Goal: Use online tool/utility: Utilize a website feature to perform a specific function

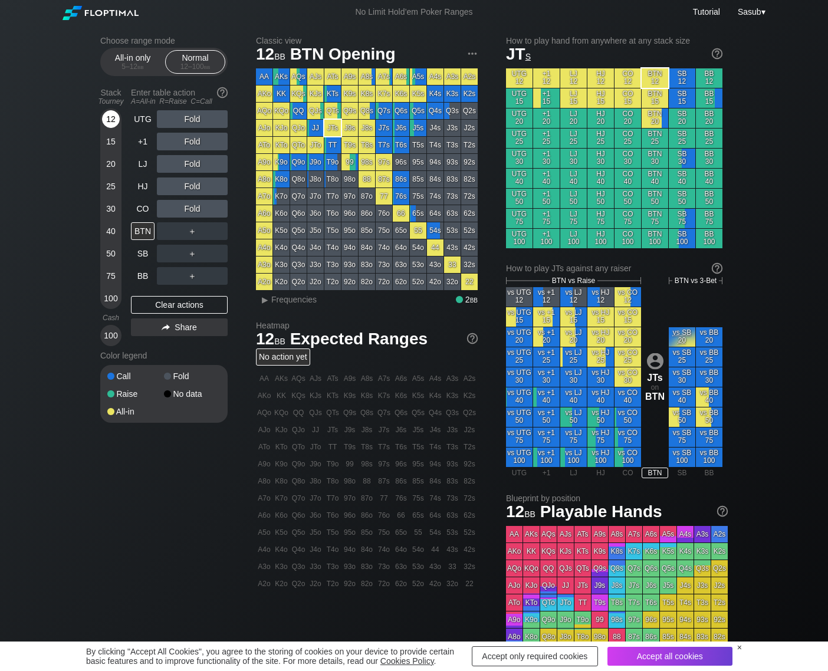
click at [113, 116] on div "12" at bounding box center [111, 119] width 18 height 18
click at [167, 212] on div "A ✕" at bounding box center [168, 209] width 23 height 18
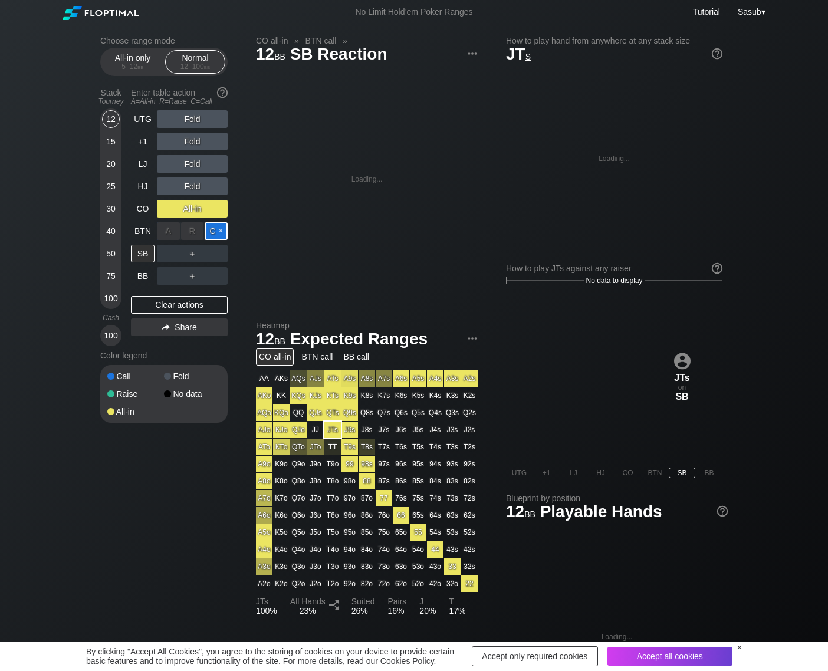
click at [213, 231] on div "C ✕" at bounding box center [216, 231] width 23 height 18
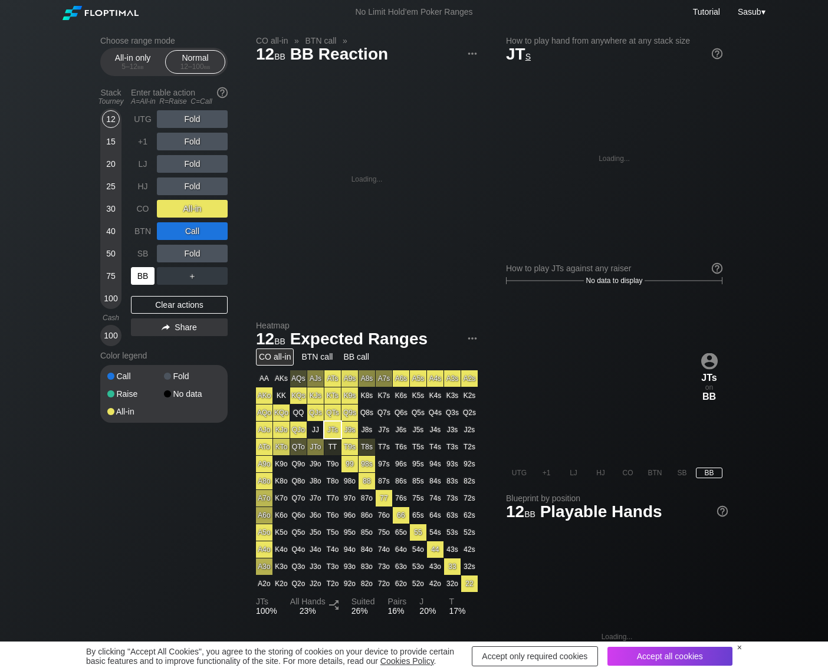
click at [140, 275] on div "BB" at bounding box center [143, 276] width 24 height 18
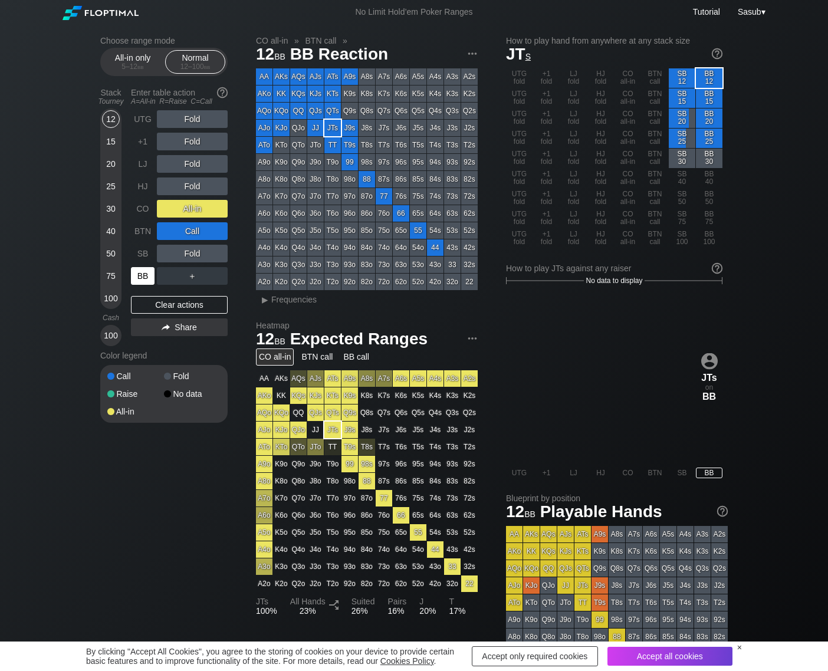
click at [141, 277] on div "BB" at bounding box center [143, 276] width 24 height 18
click at [173, 301] on div "Clear actions" at bounding box center [179, 305] width 97 height 18
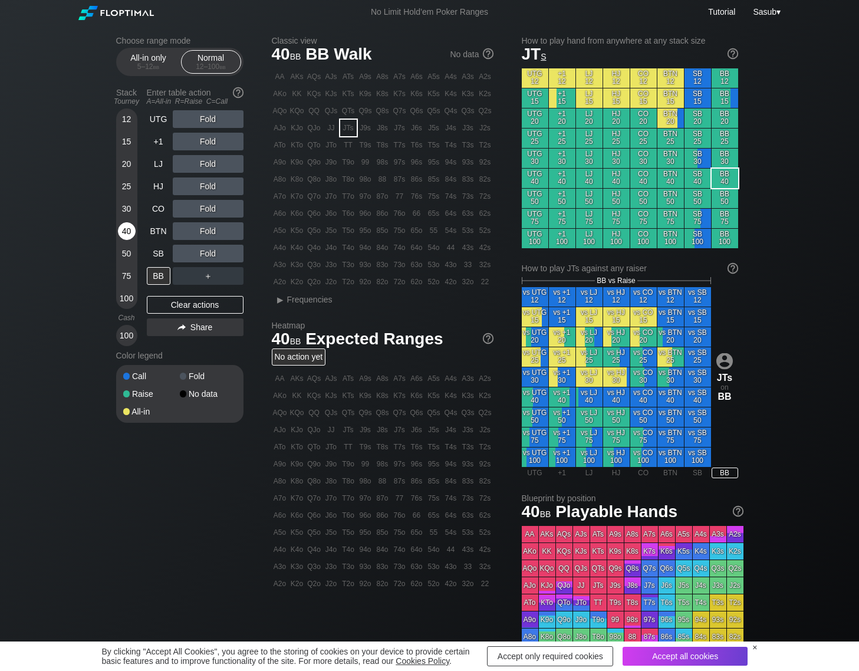
click at [123, 235] on div "40" at bounding box center [127, 231] width 18 height 18
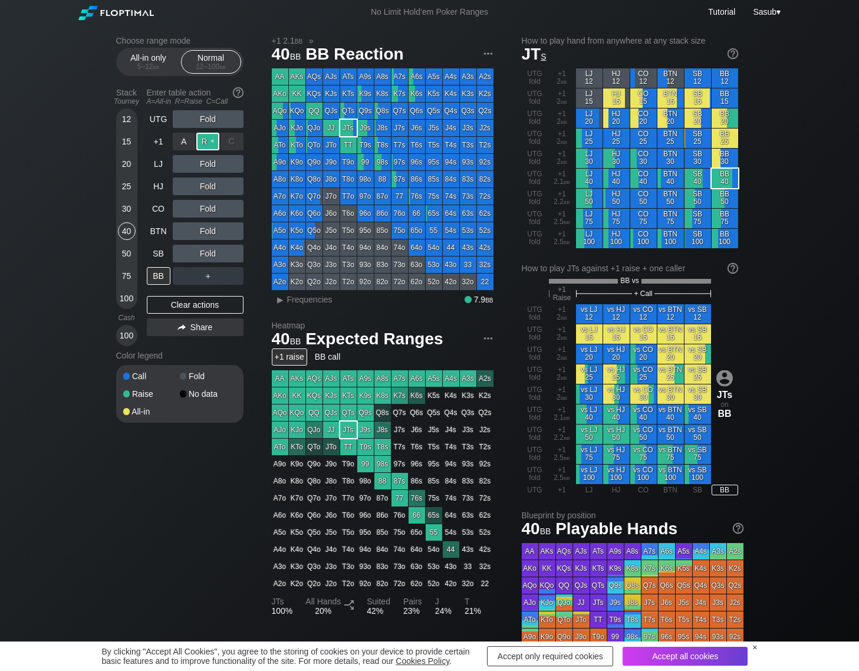
click at [208, 147] on div "R ✕" at bounding box center [207, 142] width 23 height 18
click at [206, 164] on div "R ✕" at bounding box center [207, 164] width 23 height 18
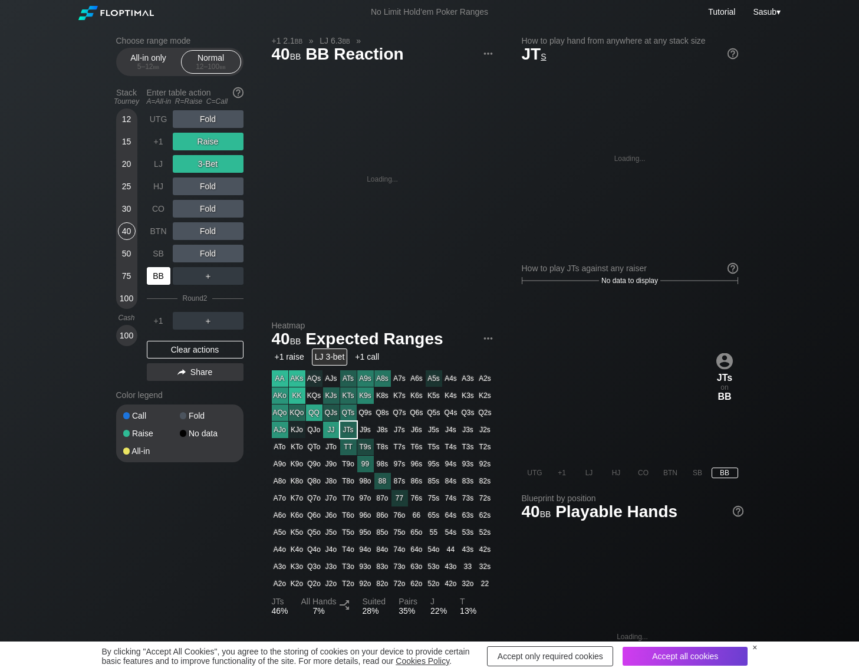
click at [158, 284] on div "BB" at bounding box center [159, 276] width 24 height 18
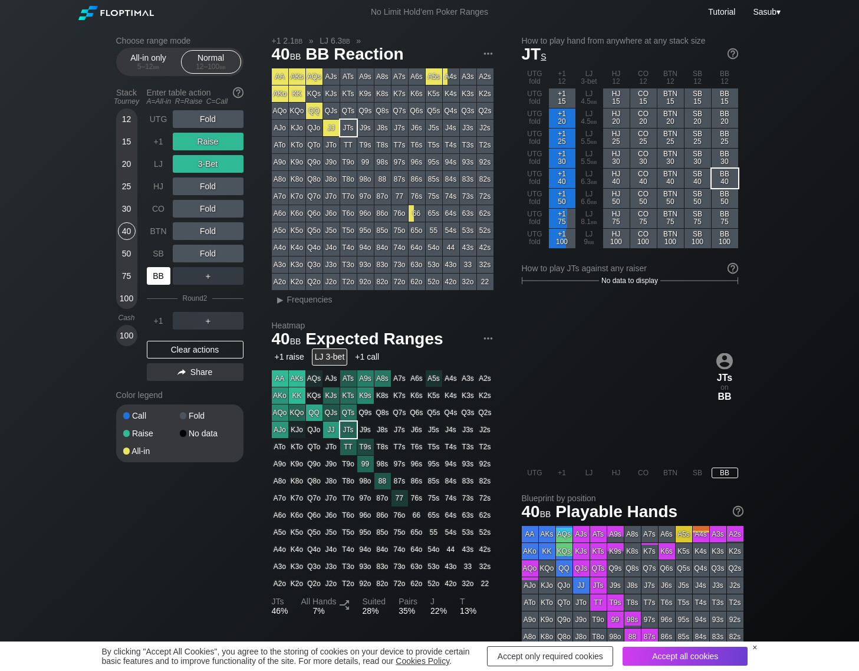
click at [159, 277] on div "BB" at bounding box center [159, 276] width 24 height 18
click at [178, 353] on div "Clear actions" at bounding box center [195, 350] width 97 height 18
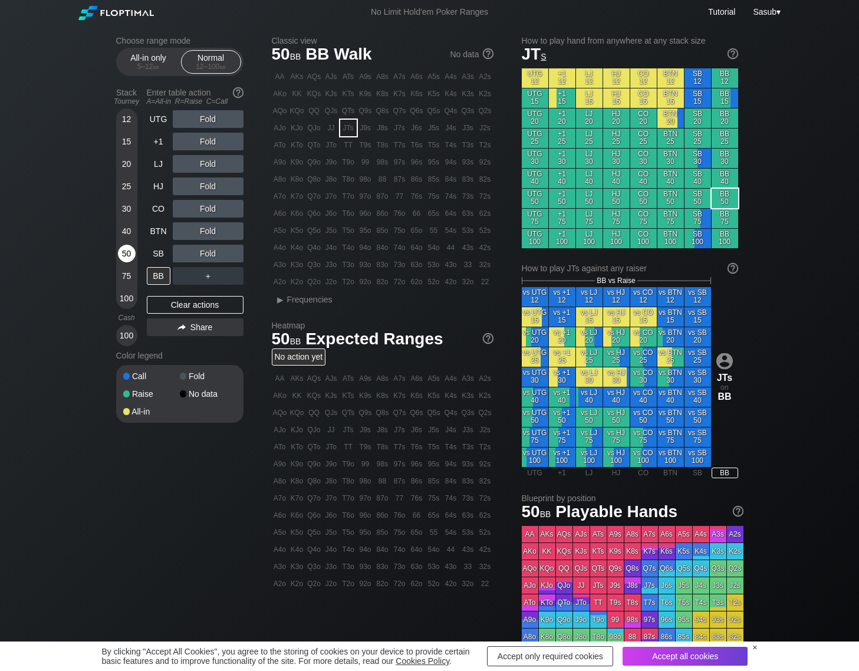
click at [124, 261] on div "50" at bounding box center [127, 254] width 18 height 18
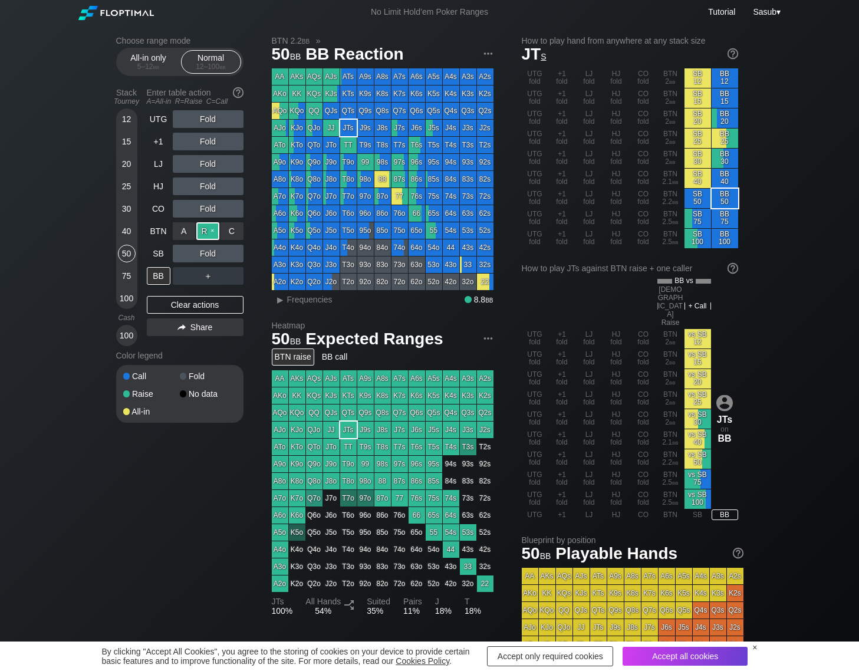
click at [207, 236] on div "R ✕" at bounding box center [207, 231] width 23 height 18
click at [157, 272] on div "BB" at bounding box center [159, 276] width 24 height 18
click at [183, 305] on div "Clear actions" at bounding box center [195, 305] width 97 height 18
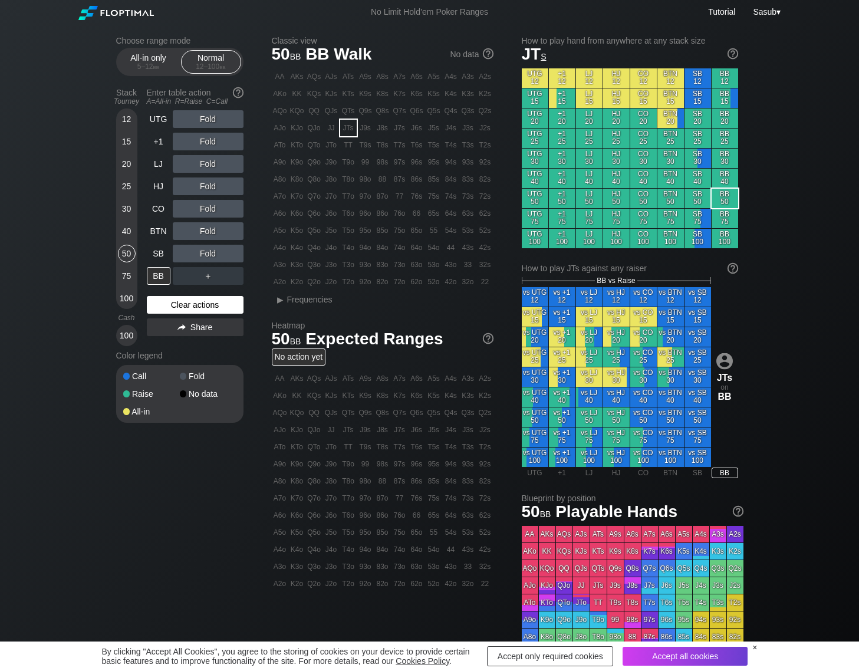
click at [179, 301] on div "Clear actions" at bounding box center [195, 305] width 97 height 18
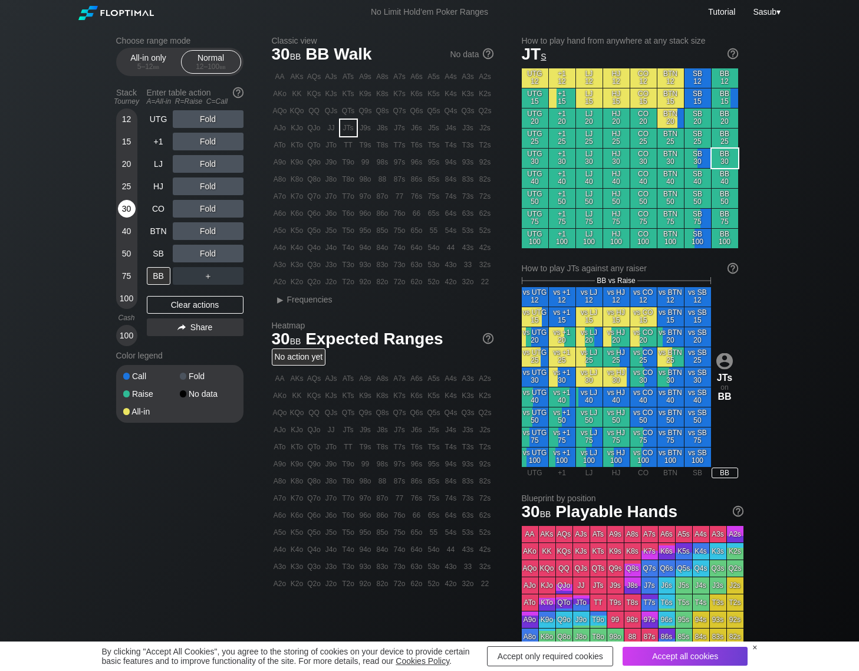
click at [124, 206] on div "30" at bounding box center [127, 209] width 18 height 18
click at [210, 231] on div "R ✕" at bounding box center [207, 231] width 23 height 18
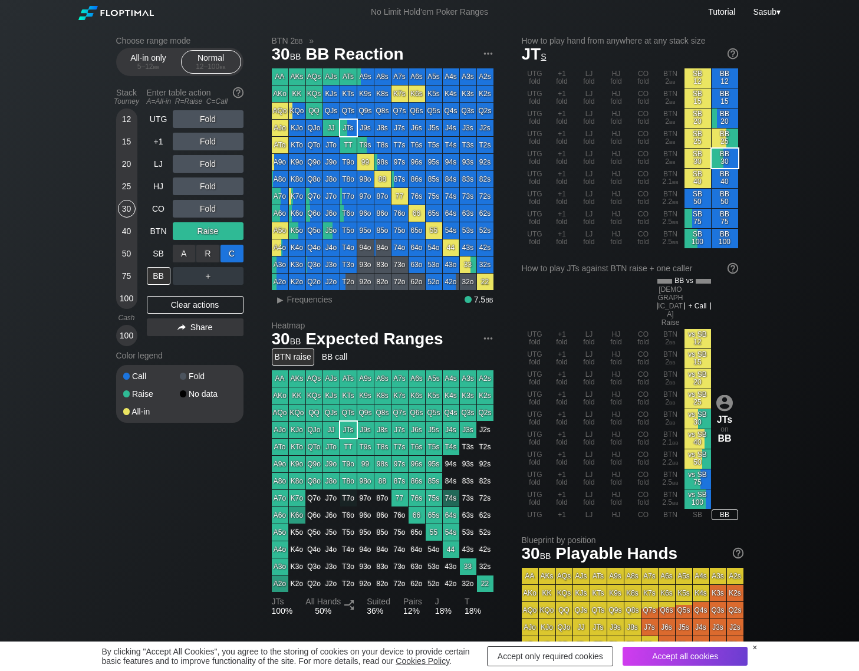
drag, startPoint x: 231, startPoint y: 251, endPoint x: 219, endPoint y: 255, distance: 11.9
click at [230, 251] on div "C ✕" at bounding box center [231, 254] width 23 height 18
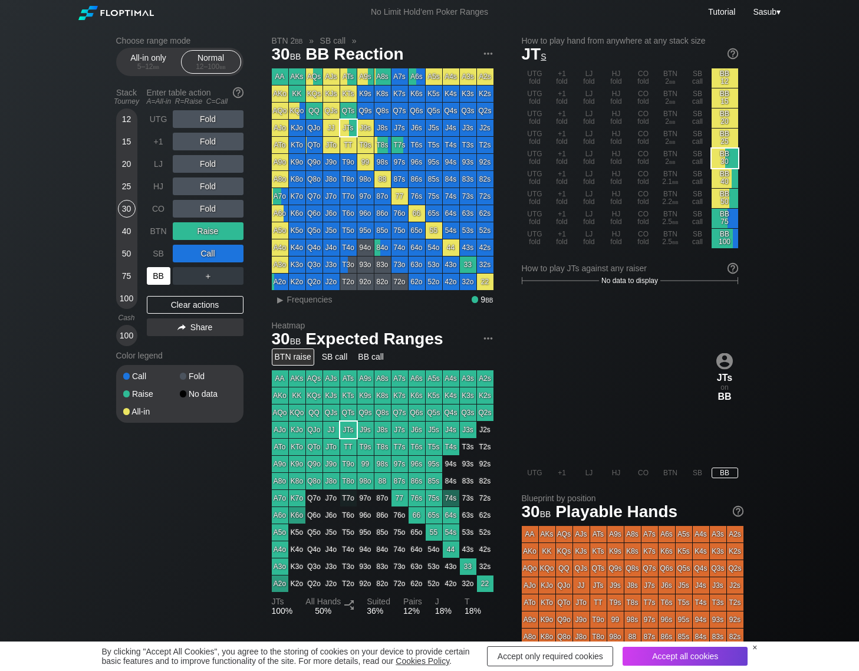
click at [160, 279] on div "BB" at bounding box center [159, 276] width 24 height 18
click at [200, 301] on div "Clear actions" at bounding box center [195, 305] width 97 height 18
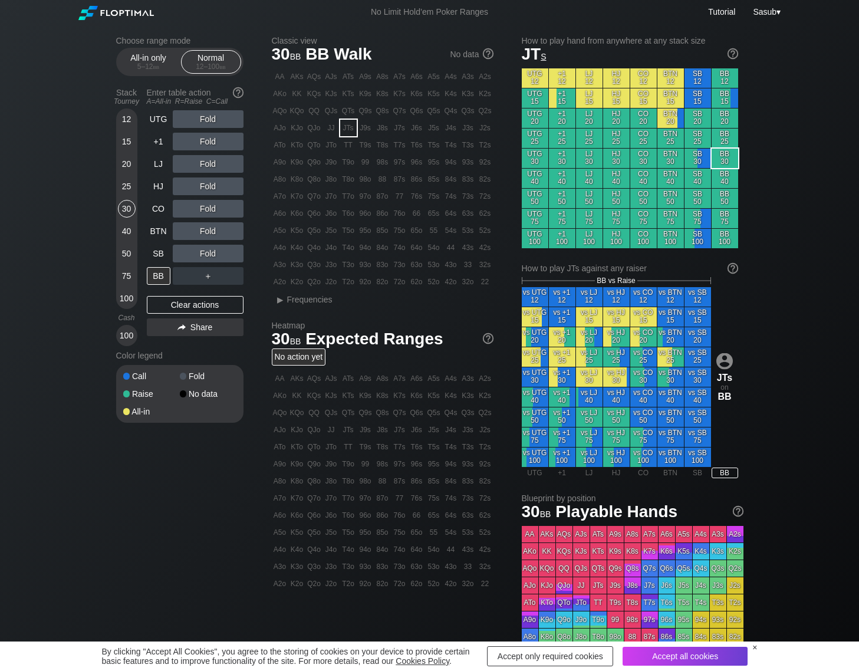
click at [113, 246] on div "Choose range mode All-in only 5 – 12 bb Normal 12 – 100 bb Stack Tourney Enter …" at bounding box center [430, 400] width 646 height 753
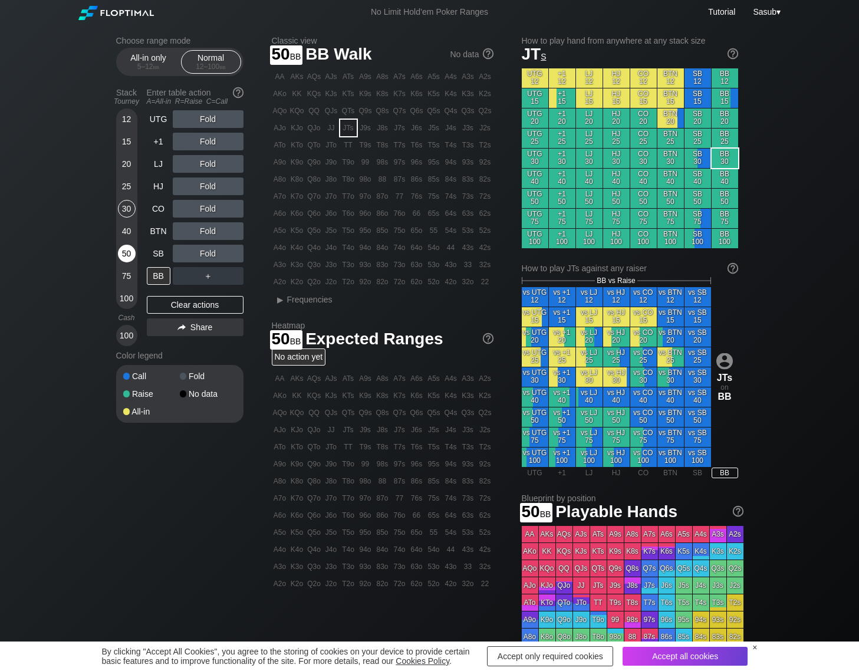
click at [124, 252] on div "50" at bounding box center [127, 254] width 18 height 18
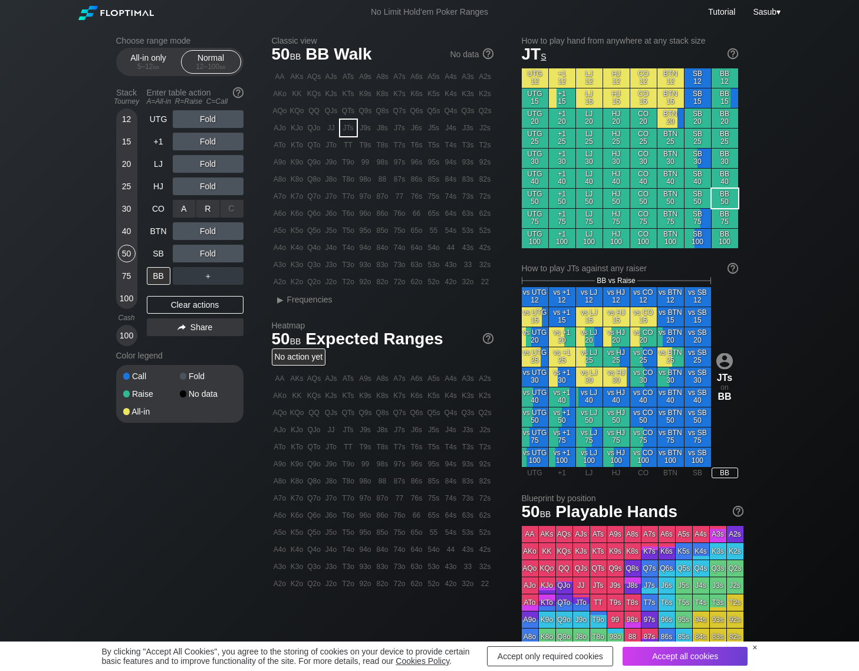
click at [212, 210] on div "R ✕" at bounding box center [207, 209] width 23 height 18
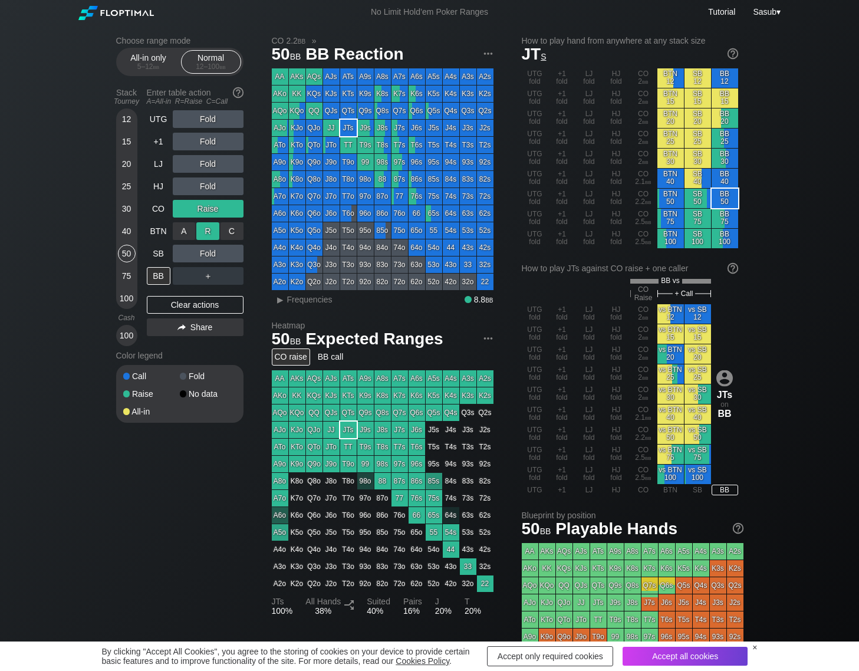
click at [208, 230] on div "R ✕" at bounding box center [207, 231] width 23 height 18
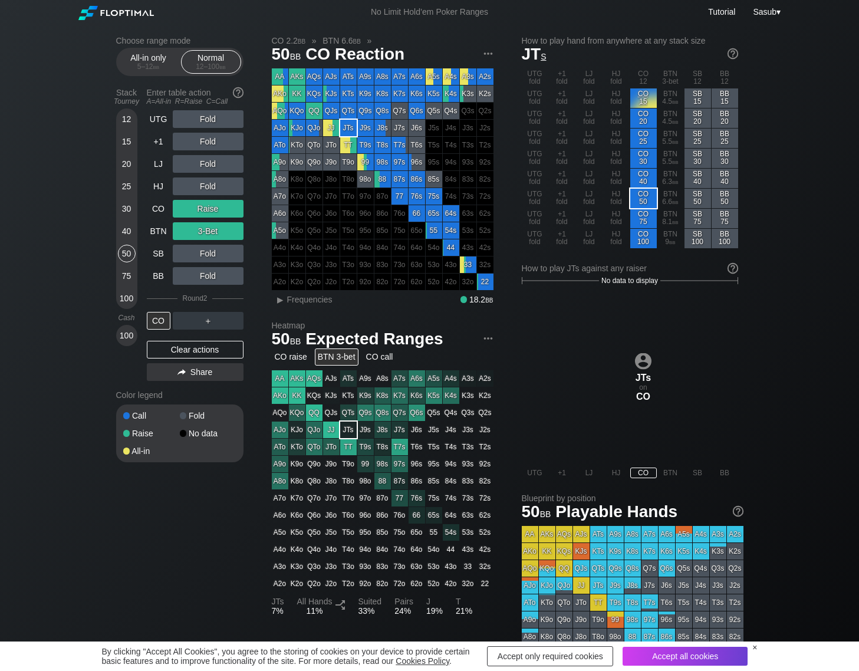
drag, startPoint x: 181, startPoint y: 355, endPoint x: 179, endPoint y: 342, distance: 13.1
click at [181, 355] on div "Clear actions" at bounding box center [195, 350] width 97 height 18
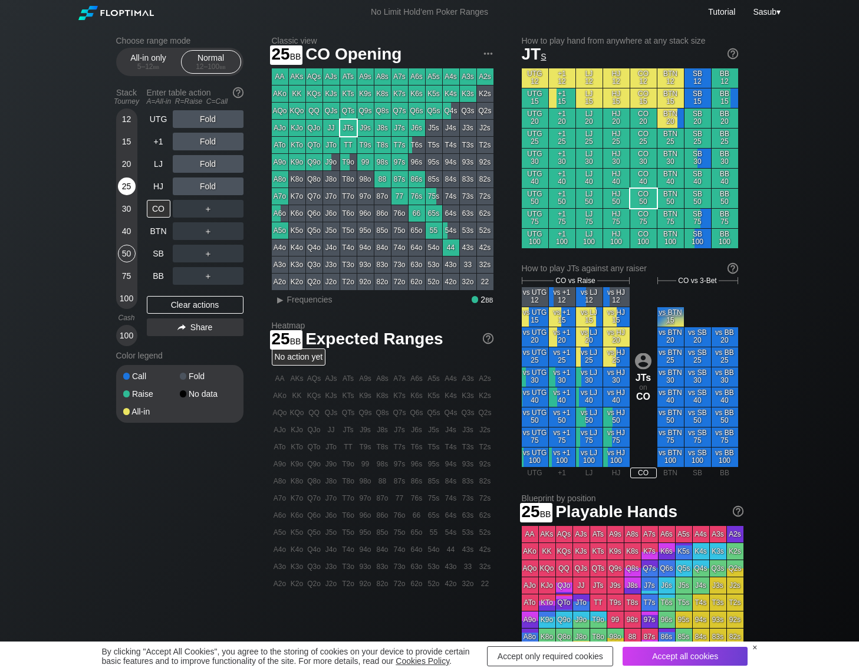
click at [131, 185] on div "25" at bounding box center [127, 186] width 18 height 18
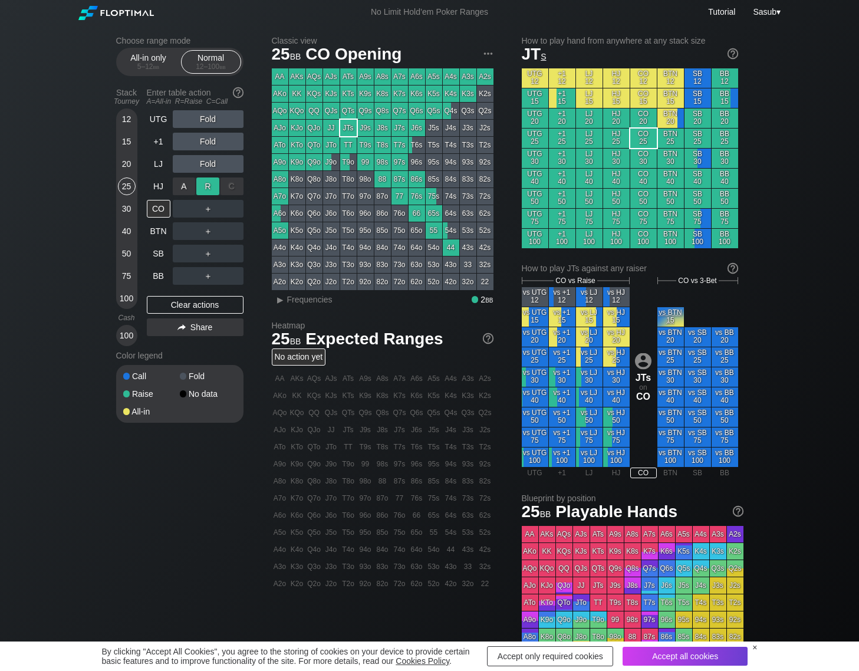
click at [211, 190] on div "R ✕" at bounding box center [207, 186] width 23 height 18
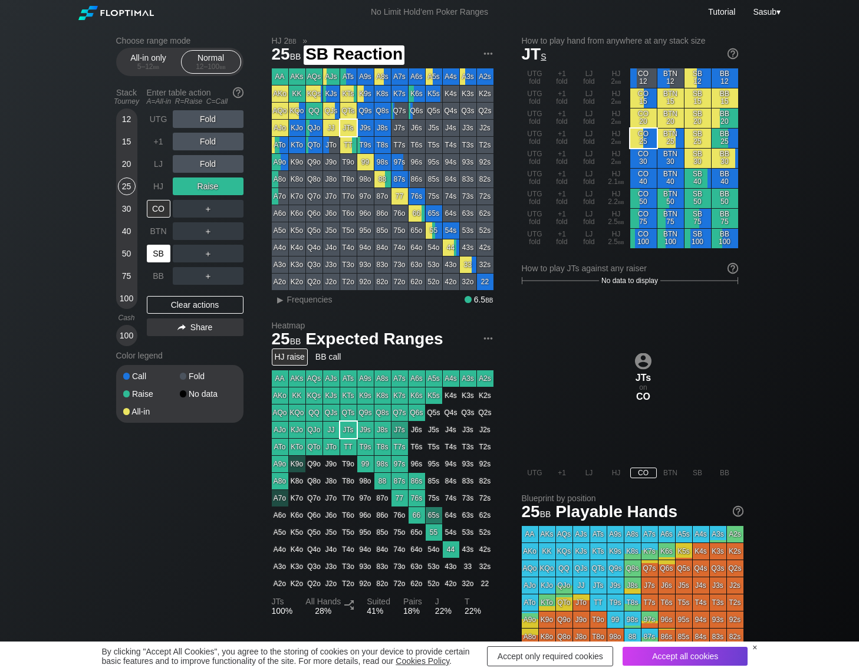
click at [148, 251] on div "SB" at bounding box center [159, 254] width 24 height 18
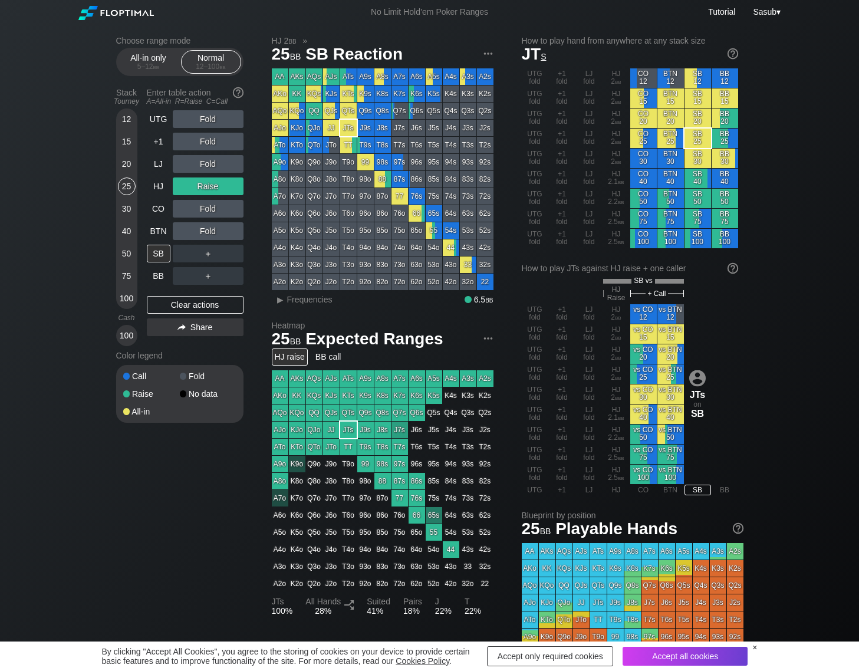
click at [123, 297] on div "100" at bounding box center [127, 298] width 18 height 18
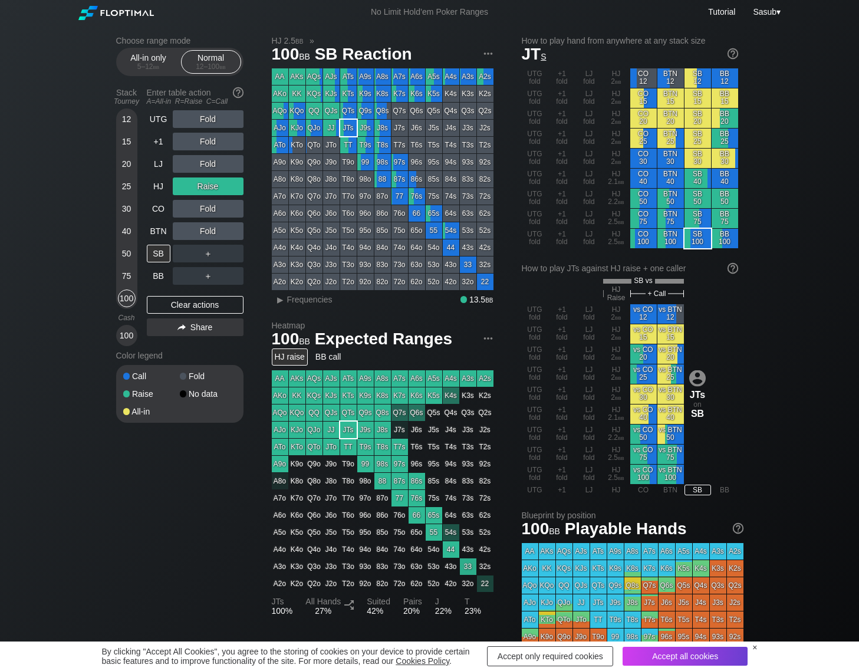
click at [127, 207] on div "30" at bounding box center [127, 209] width 18 height 18
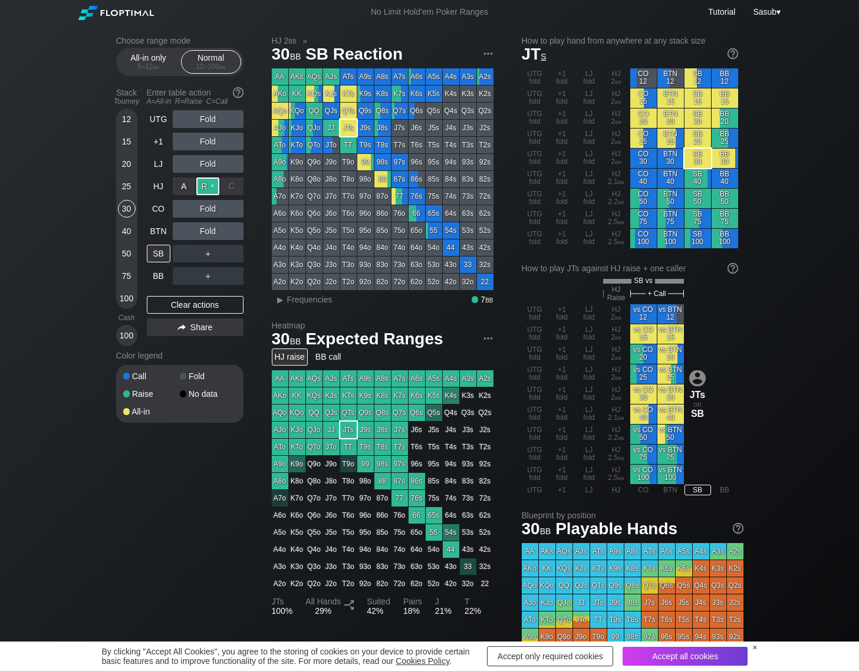
click at [210, 188] on div "R ✕" at bounding box center [207, 186] width 23 height 18
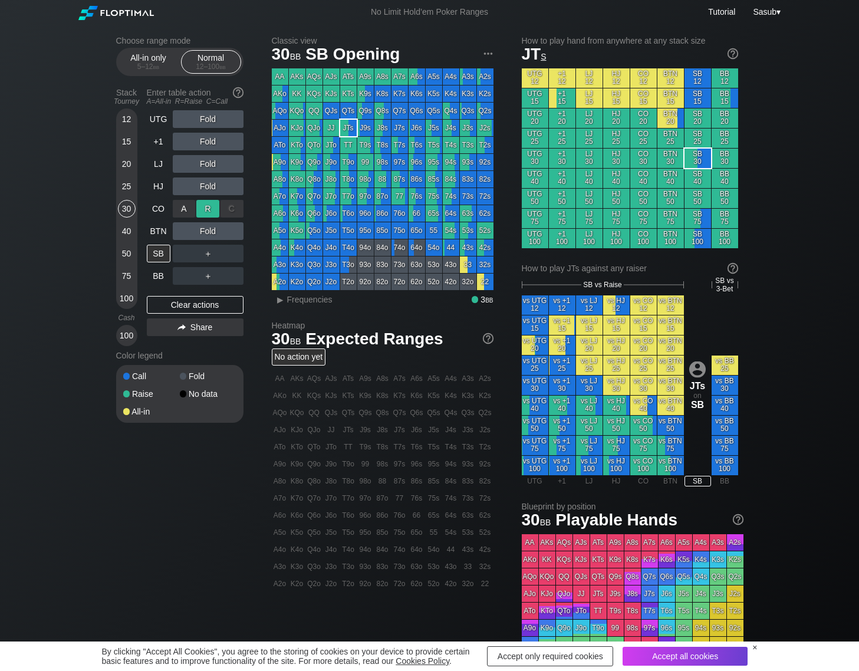
click at [207, 209] on div "R ✕" at bounding box center [207, 209] width 23 height 18
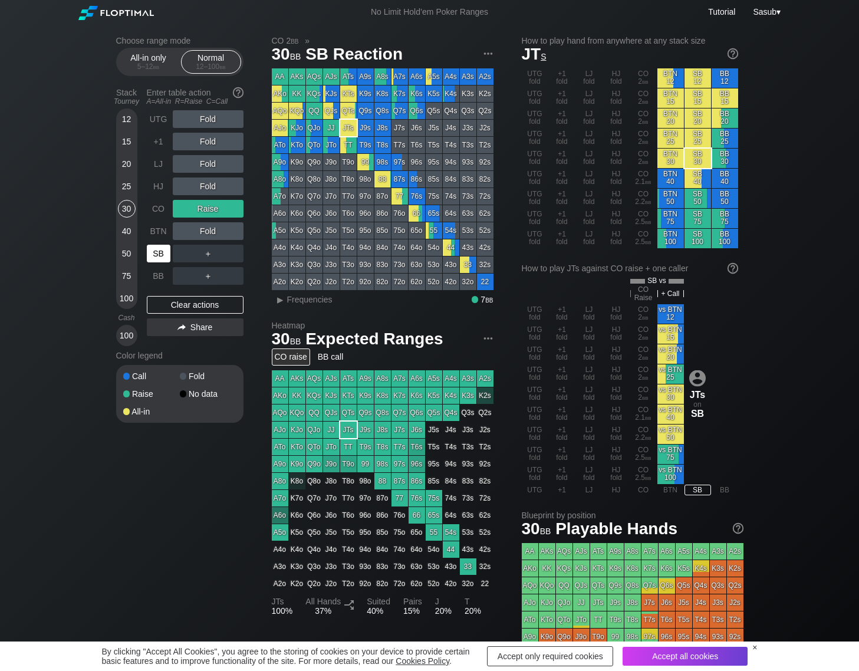
click at [152, 256] on div "SB" at bounding box center [159, 254] width 24 height 18
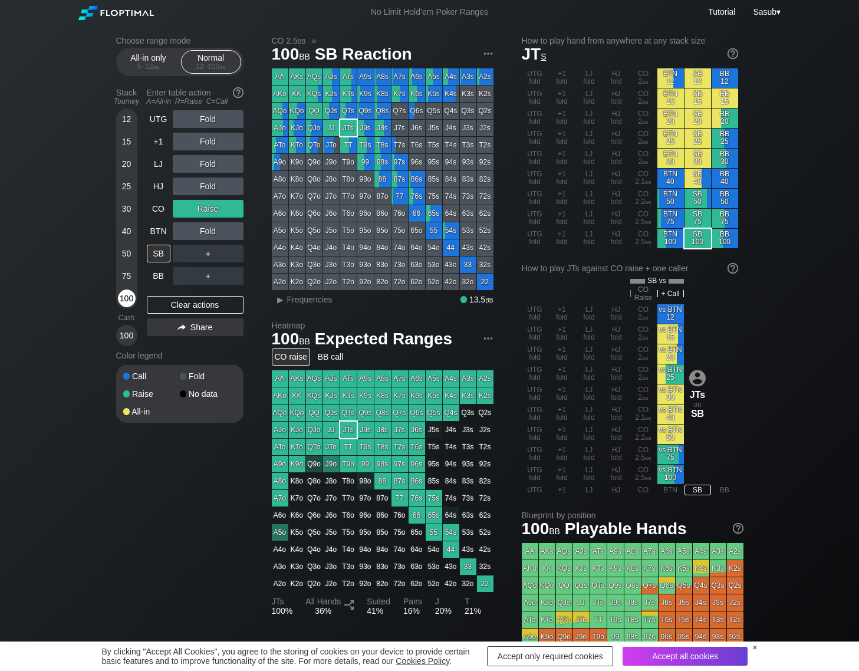
click at [126, 297] on div "100" at bounding box center [127, 298] width 18 height 18
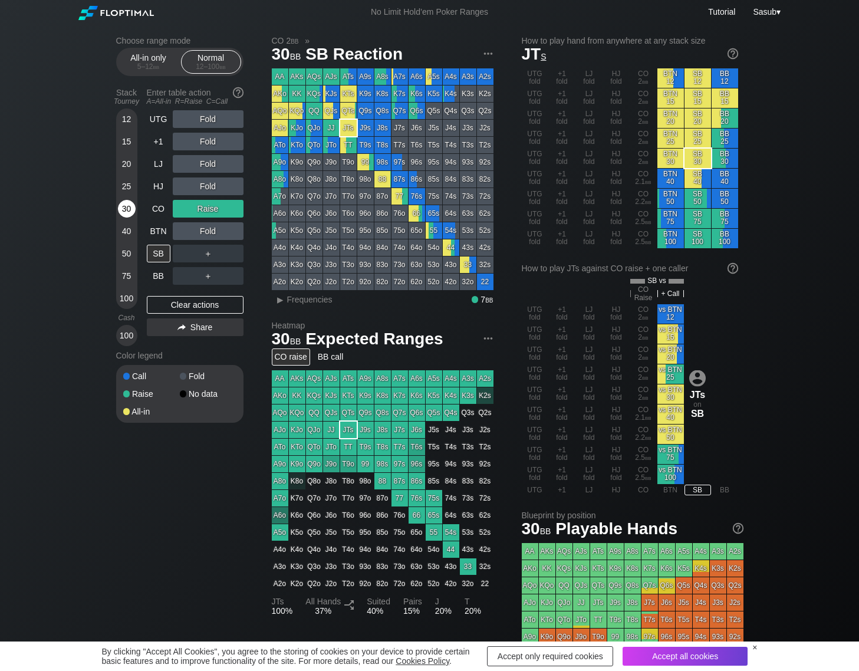
click at [129, 210] on div "30" at bounding box center [127, 209] width 18 height 18
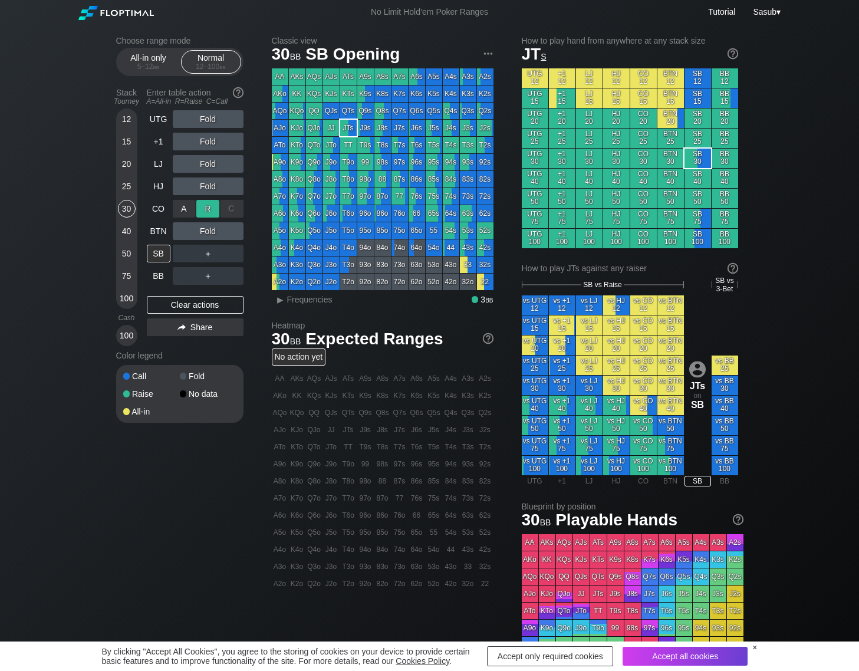
click at [210, 210] on div "R ✕" at bounding box center [207, 209] width 23 height 18
click at [210, 235] on div "R ✕" at bounding box center [207, 231] width 23 height 18
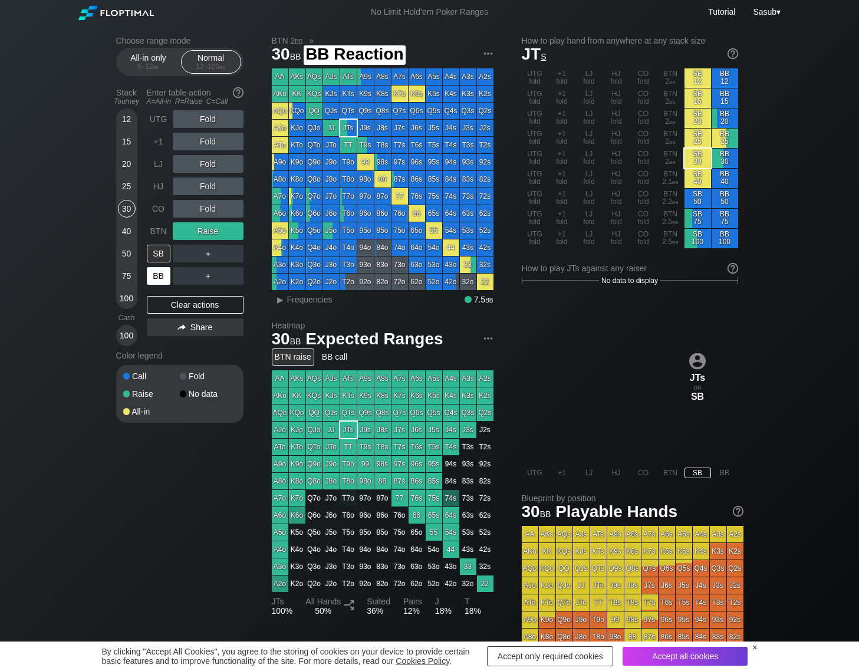
click at [159, 270] on div "BB" at bounding box center [159, 276] width 24 height 18
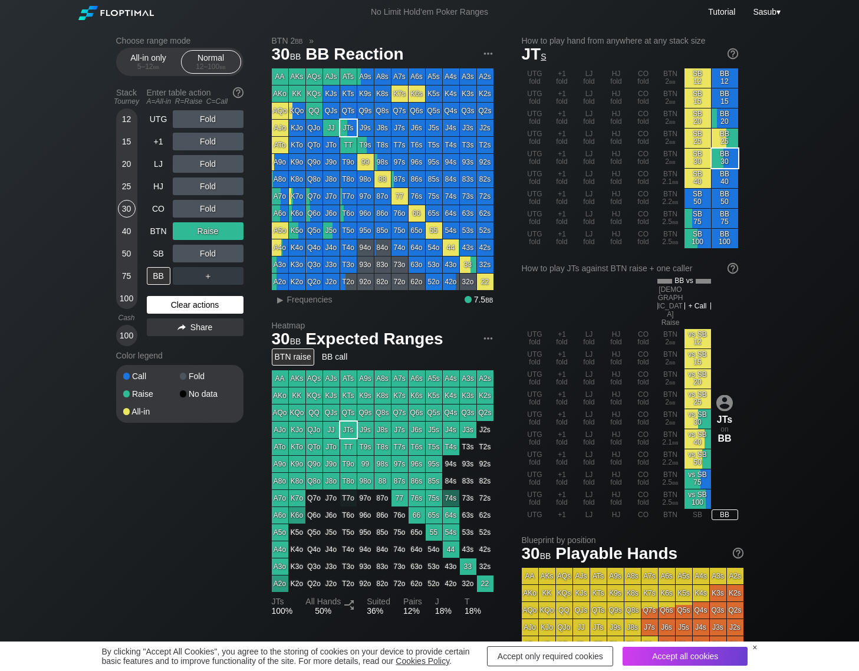
drag, startPoint x: 186, startPoint y: 302, endPoint x: 161, endPoint y: 303, distance: 24.8
click at [186, 302] on div "Clear actions" at bounding box center [195, 305] width 97 height 18
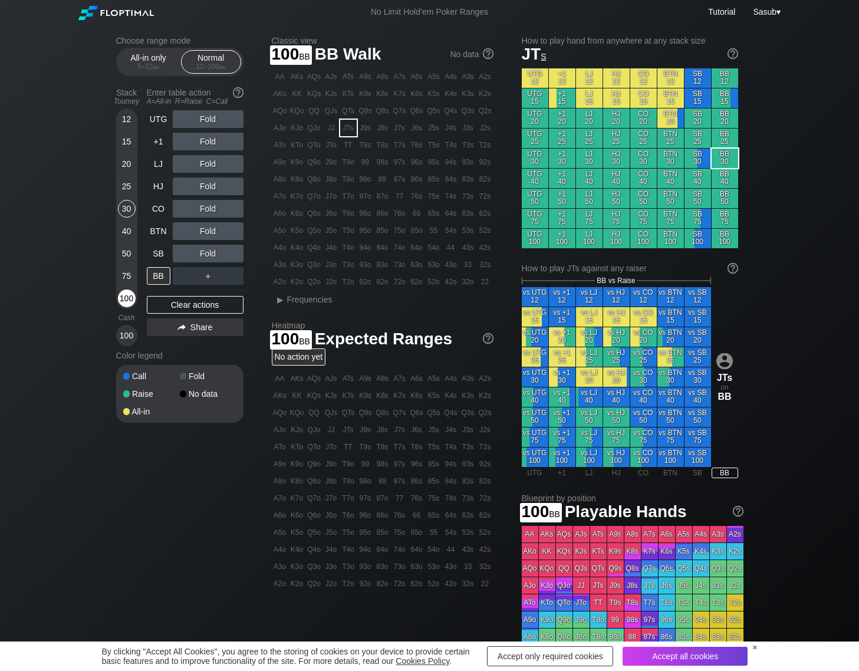
click at [124, 291] on div "100" at bounding box center [127, 298] width 18 height 18
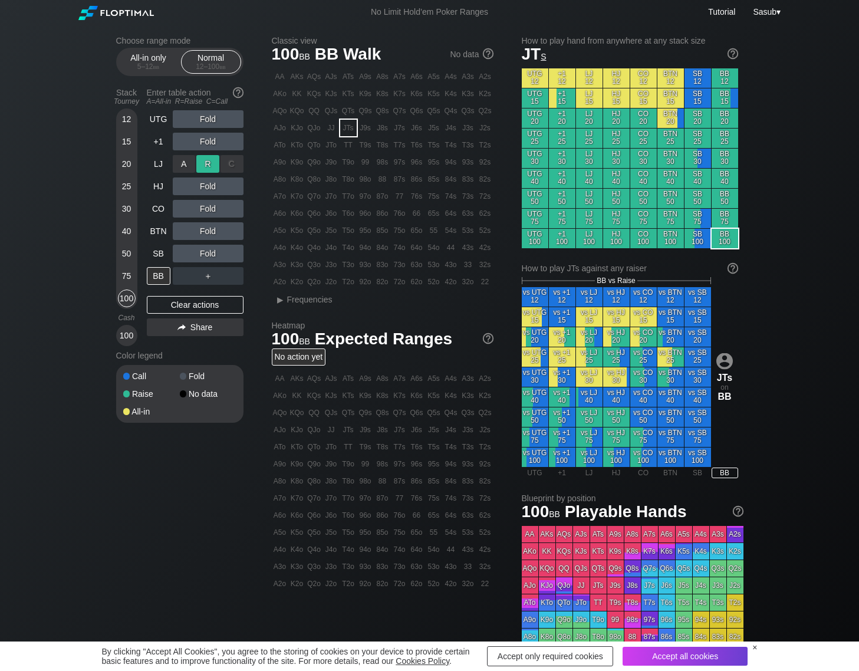
click at [206, 159] on div "R ✕" at bounding box center [207, 164] width 23 height 18
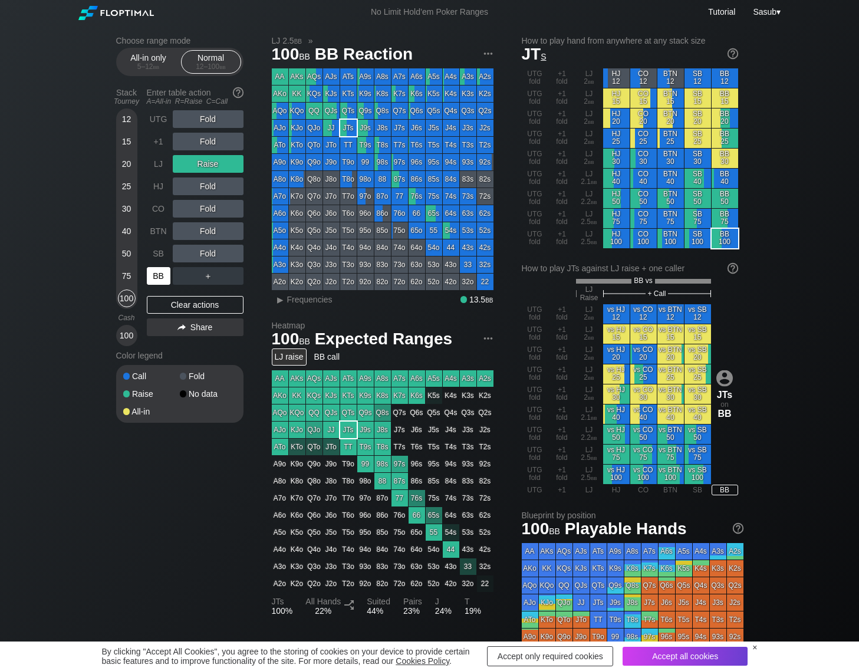
click at [161, 278] on div "BB" at bounding box center [159, 276] width 24 height 18
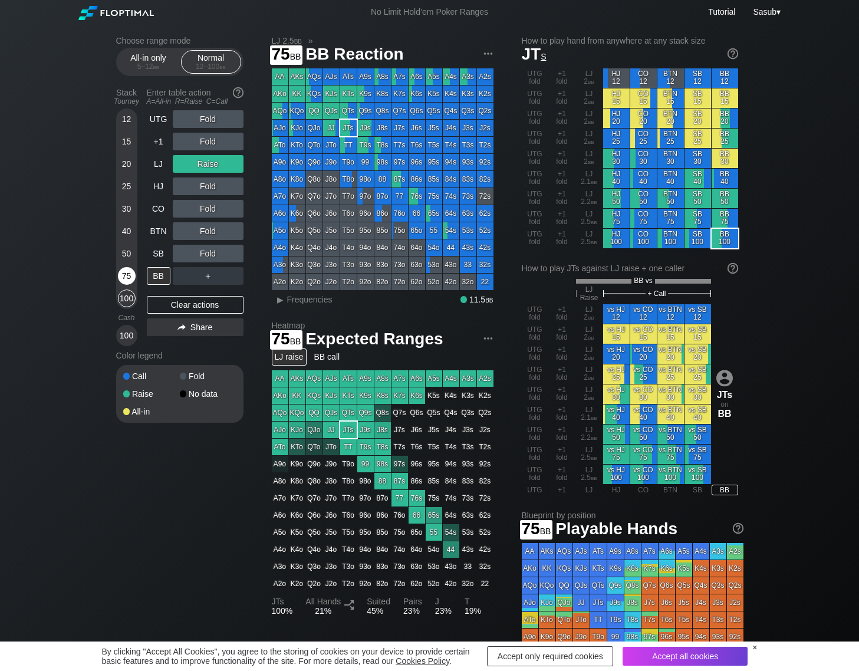
click at [132, 278] on div "75" at bounding box center [127, 276] width 18 height 18
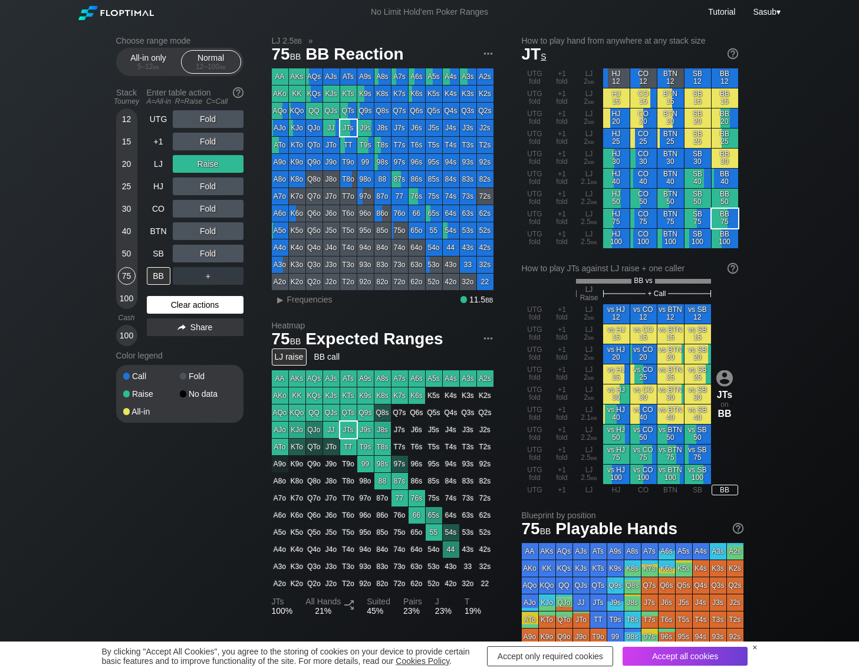
click at [172, 306] on div "Clear actions" at bounding box center [195, 305] width 97 height 18
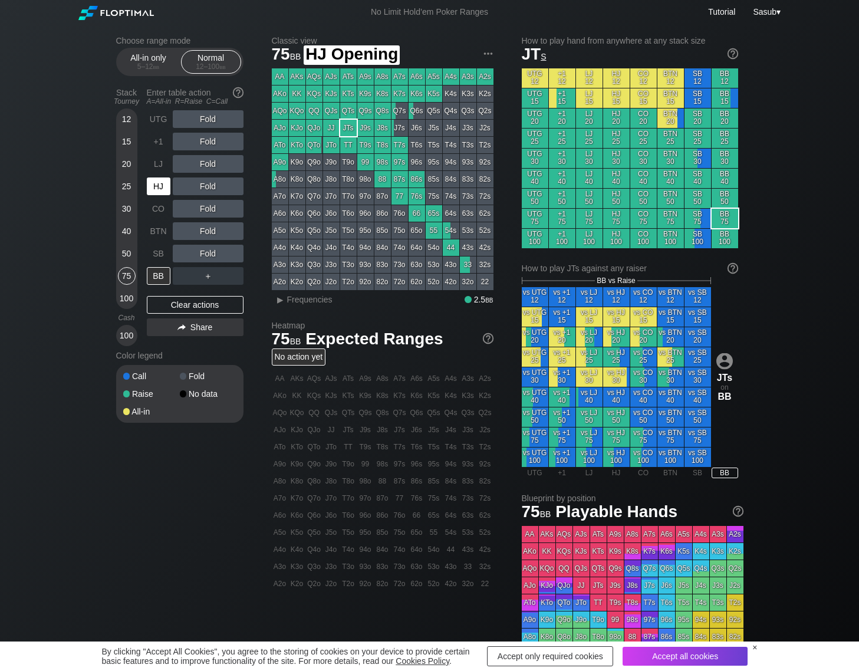
click at [159, 184] on div "HJ" at bounding box center [159, 186] width 24 height 18
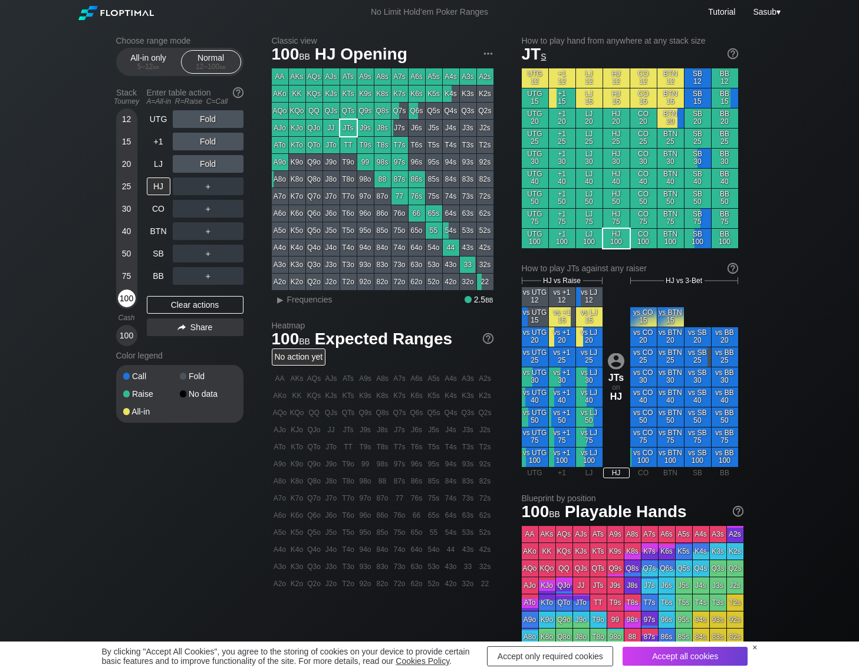
click at [127, 298] on div "100" at bounding box center [127, 298] width 18 height 18
click at [210, 183] on div "＋" at bounding box center [208, 186] width 71 height 18
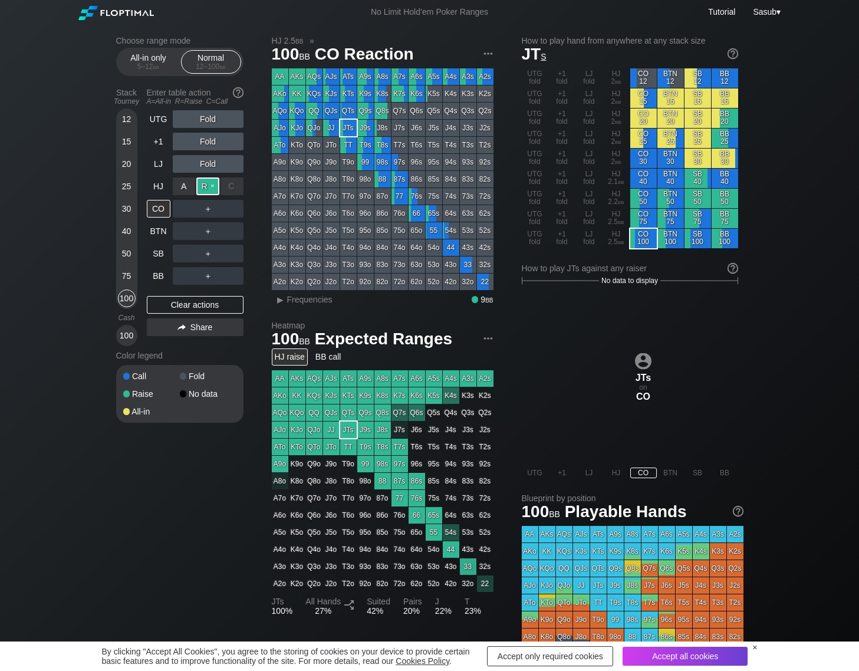
click at [208, 188] on div "R ✕" at bounding box center [207, 186] width 23 height 18
click at [152, 212] on div "CO" at bounding box center [159, 209] width 24 height 18
click at [208, 208] on div "R ✕" at bounding box center [207, 209] width 23 height 18
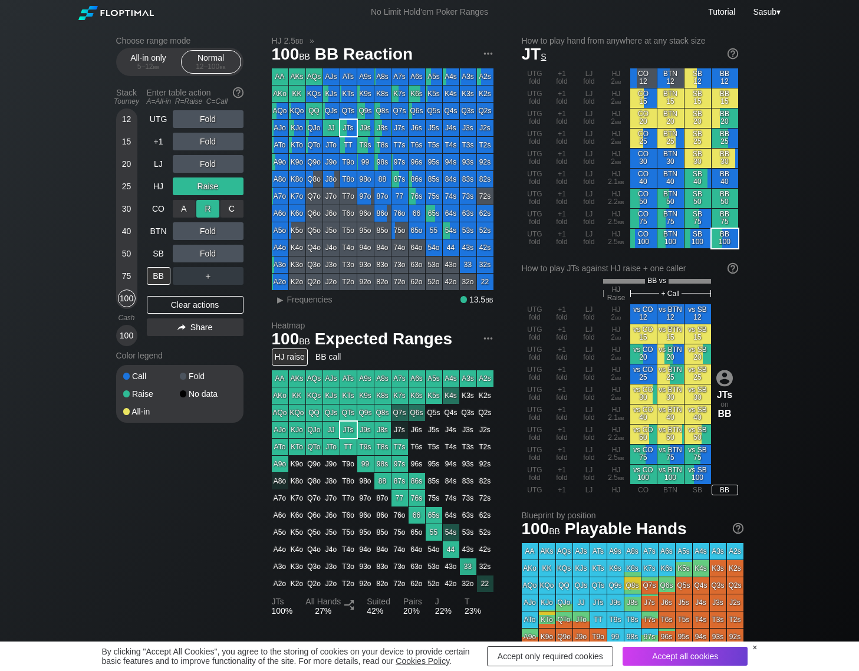
click at [208, 208] on div "R ✕" at bounding box center [207, 209] width 23 height 18
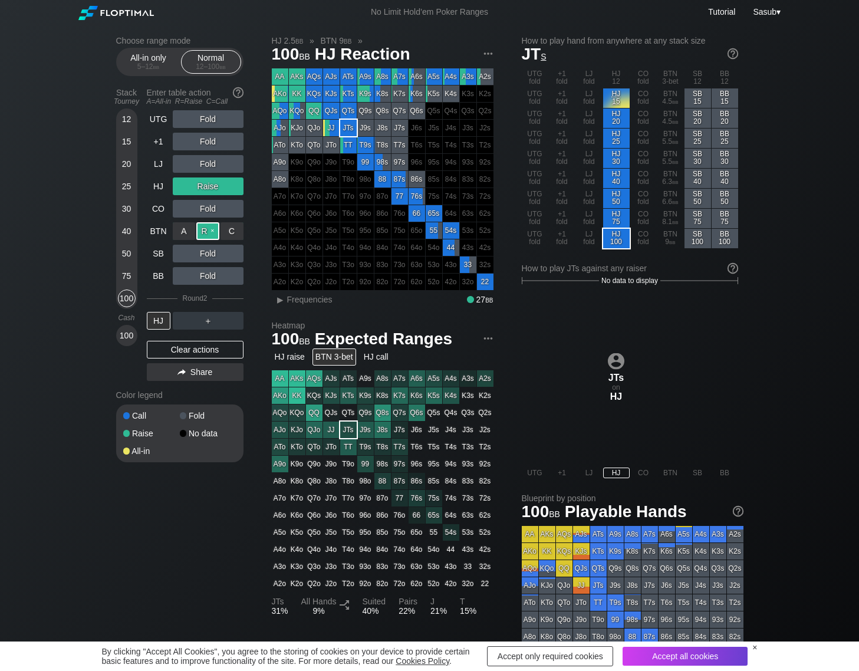
click at [217, 235] on div "R ✕" at bounding box center [207, 231] width 23 height 18
click at [216, 235] on div "R ✕" at bounding box center [207, 231] width 23 height 18
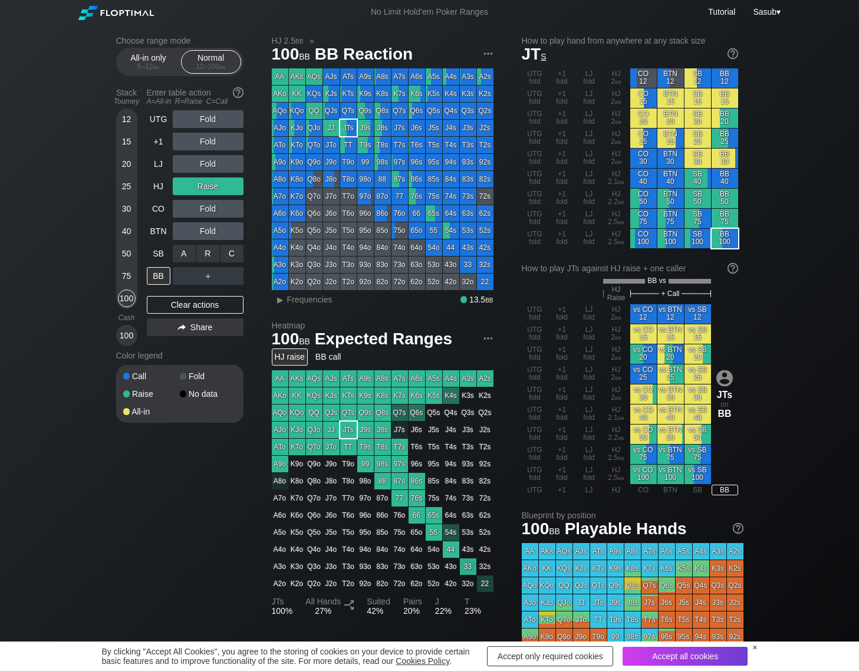
click at [203, 256] on div "R ✕" at bounding box center [207, 254] width 23 height 18
click at [204, 271] on div "R ✕" at bounding box center [207, 276] width 23 height 18
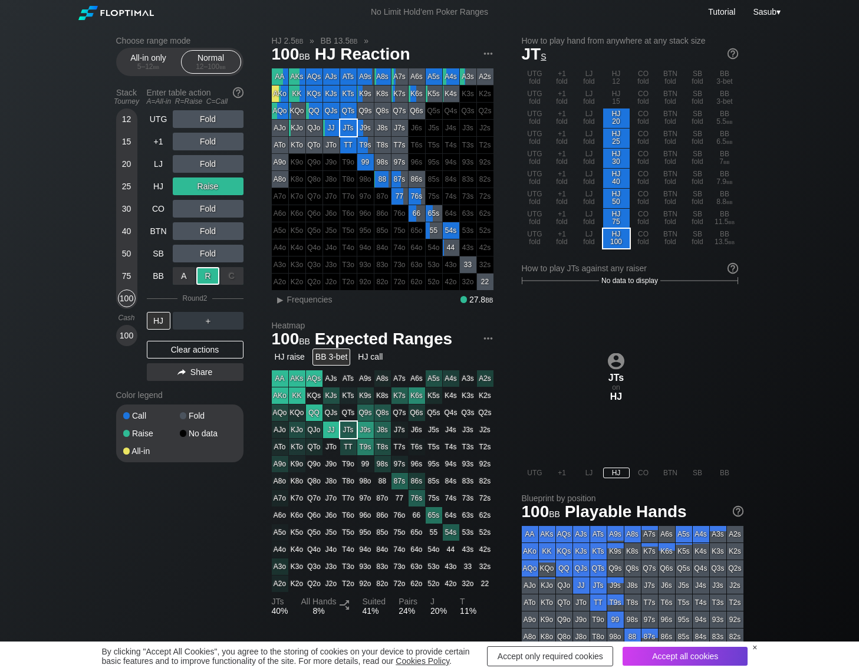
click at [204, 271] on div "R ✕" at bounding box center [207, 276] width 23 height 18
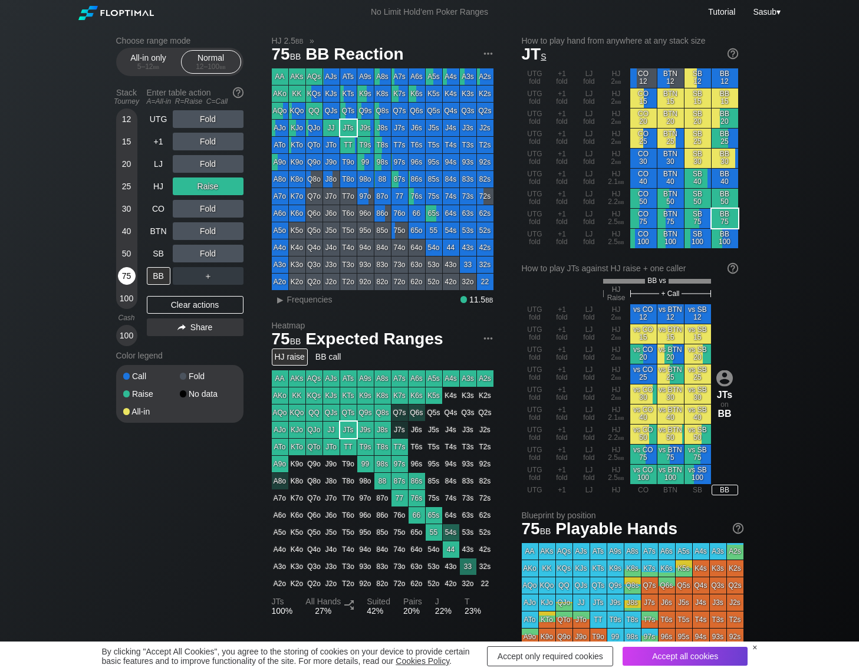
click at [123, 278] on div "75" at bounding box center [127, 276] width 18 height 18
click at [200, 210] on div "R ✕" at bounding box center [207, 209] width 23 height 18
click at [202, 210] on div "R ✕" at bounding box center [207, 209] width 23 height 18
click at [207, 231] on div "R ✕" at bounding box center [207, 231] width 23 height 18
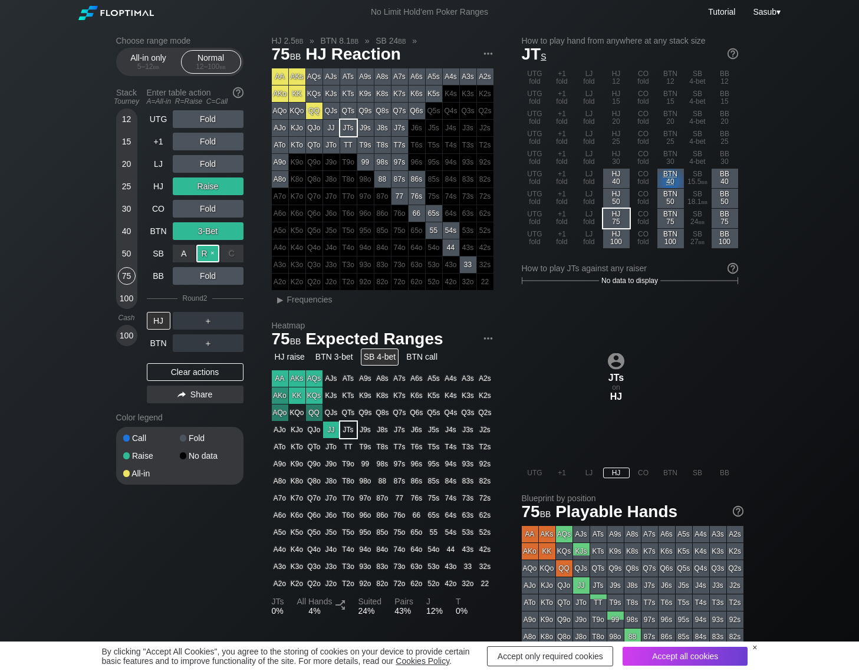
click at [213, 252] on div "R ✕" at bounding box center [207, 254] width 23 height 18
click at [215, 227] on div "R ✕" at bounding box center [207, 231] width 23 height 18
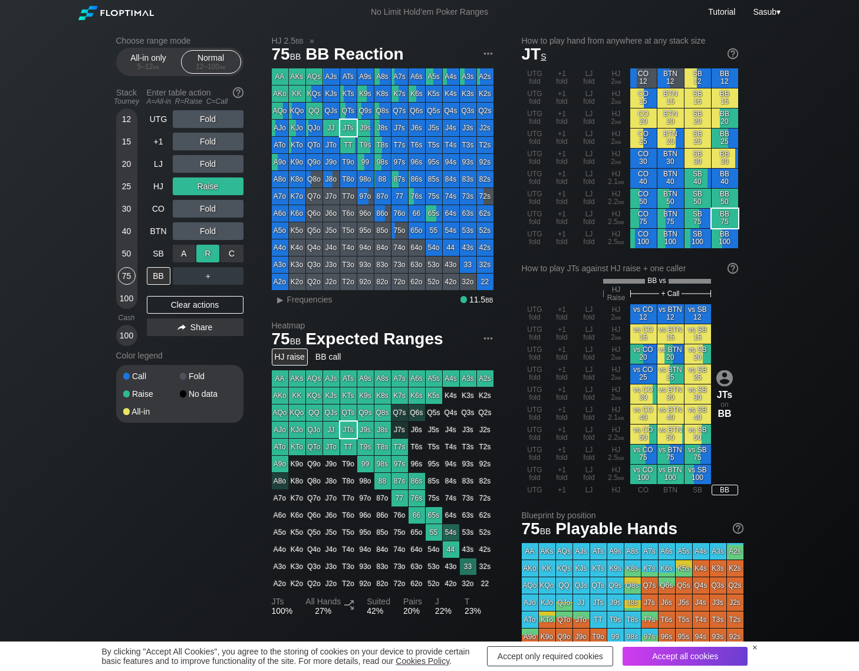
click at [209, 253] on div "R ✕" at bounding box center [207, 254] width 23 height 18
click at [213, 251] on div "R ✕" at bounding box center [207, 254] width 23 height 18
click at [208, 272] on div "R ✕" at bounding box center [207, 276] width 23 height 18
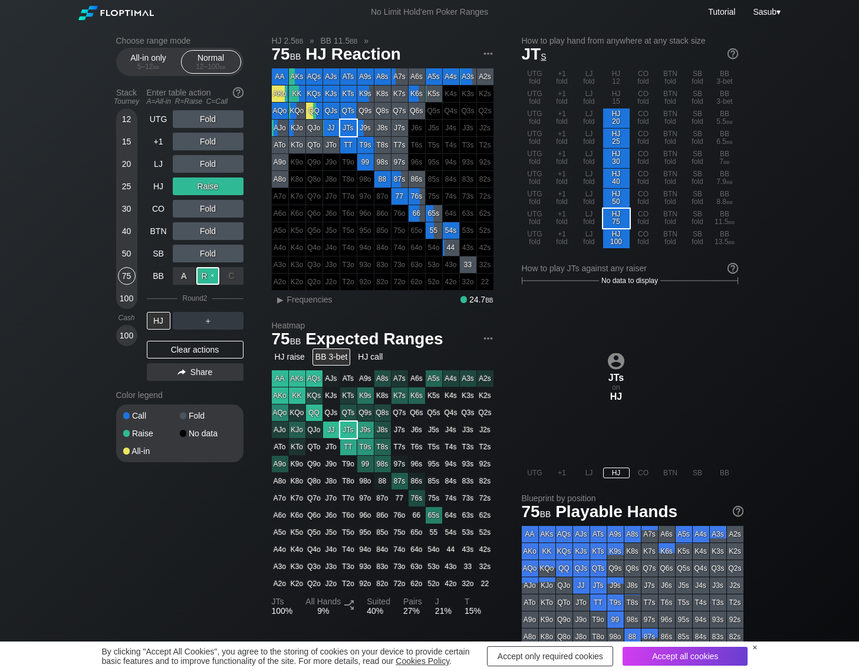
click at [208, 272] on div "R ✕" at bounding box center [207, 276] width 23 height 18
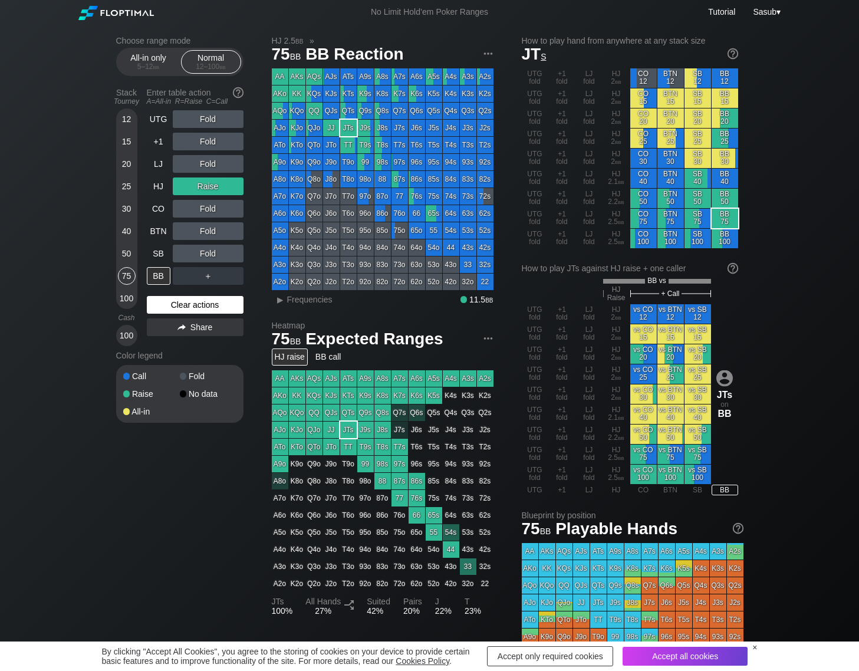
click at [192, 307] on div "Clear actions" at bounding box center [195, 305] width 97 height 18
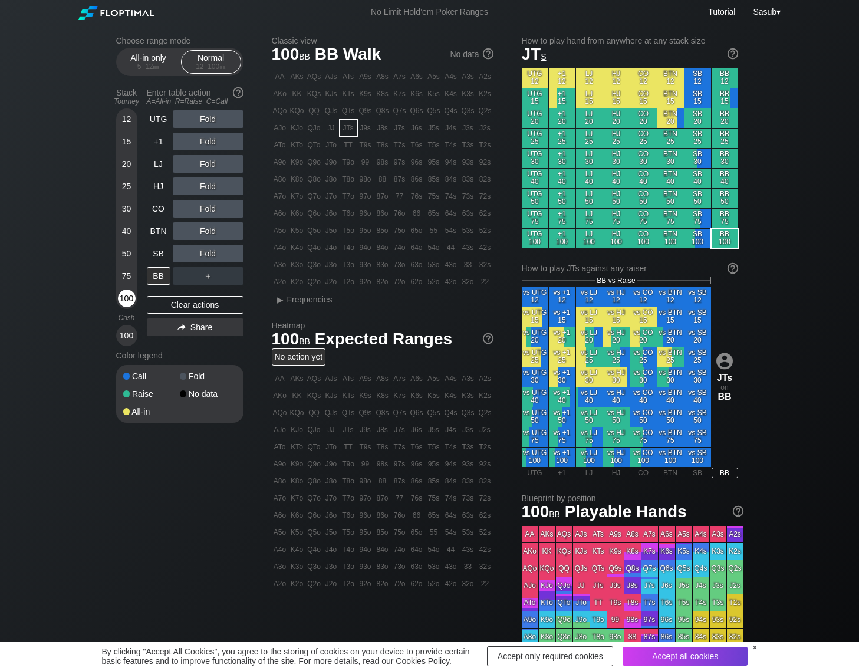
click at [130, 300] on div "100" at bounding box center [127, 298] width 18 height 18
click at [209, 210] on div "R ✕" at bounding box center [207, 209] width 23 height 18
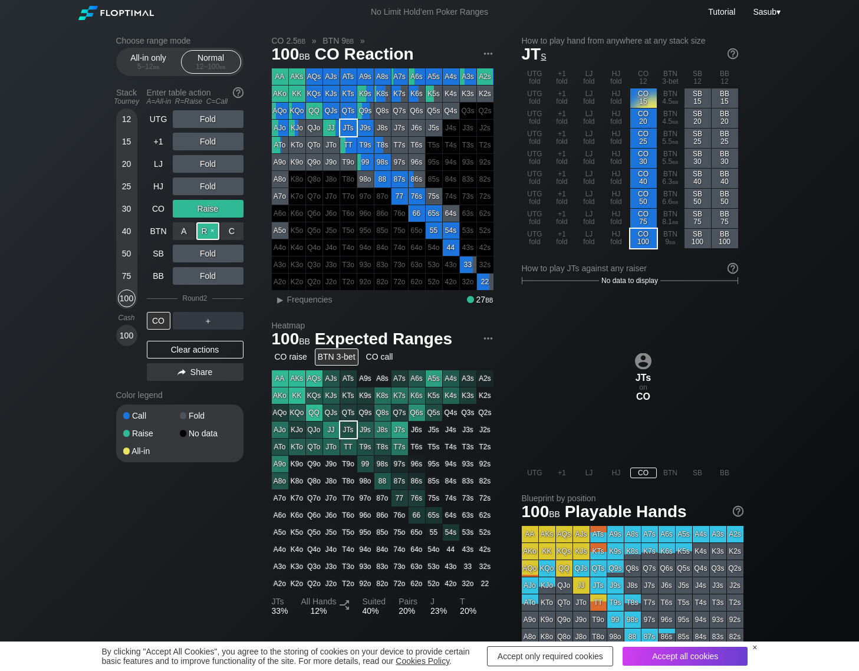
click at [209, 229] on div "R ✕" at bounding box center [207, 231] width 23 height 18
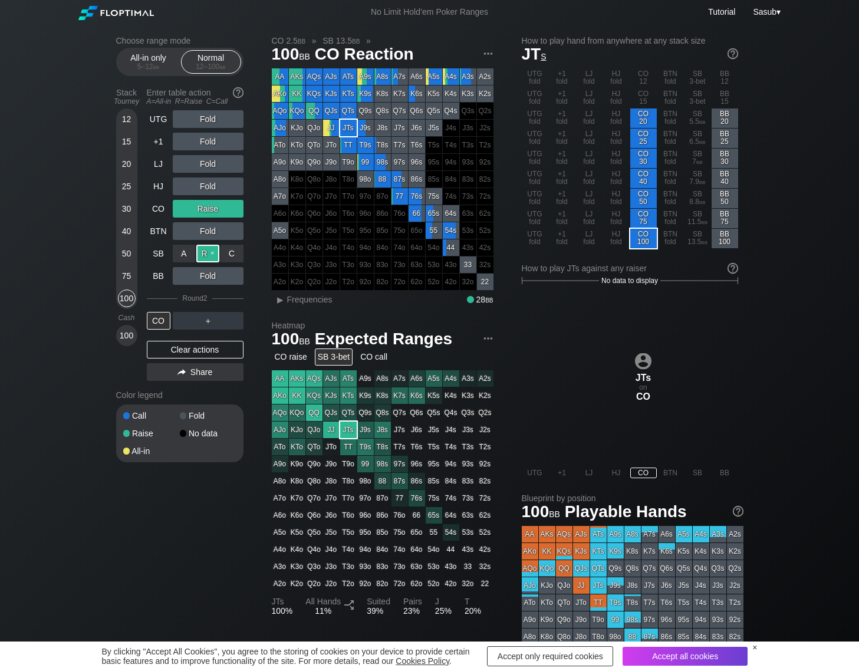
click at [213, 248] on div "R ✕" at bounding box center [207, 254] width 23 height 18
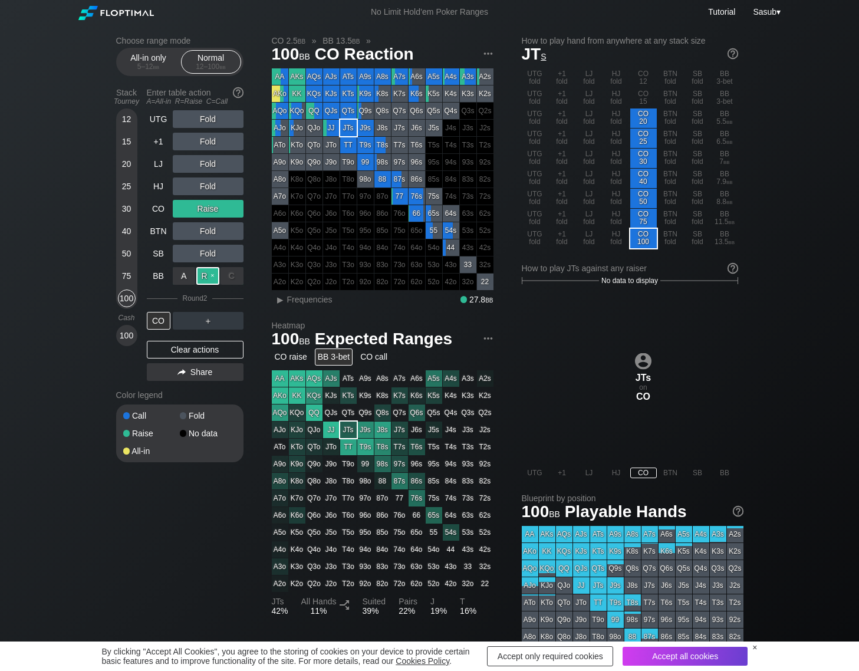
click at [212, 282] on div "R ✕" at bounding box center [207, 276] width 23 height 18
click at [206, 351] on div "Clear actions" at bounding box center [195, 350] width 97 height 18
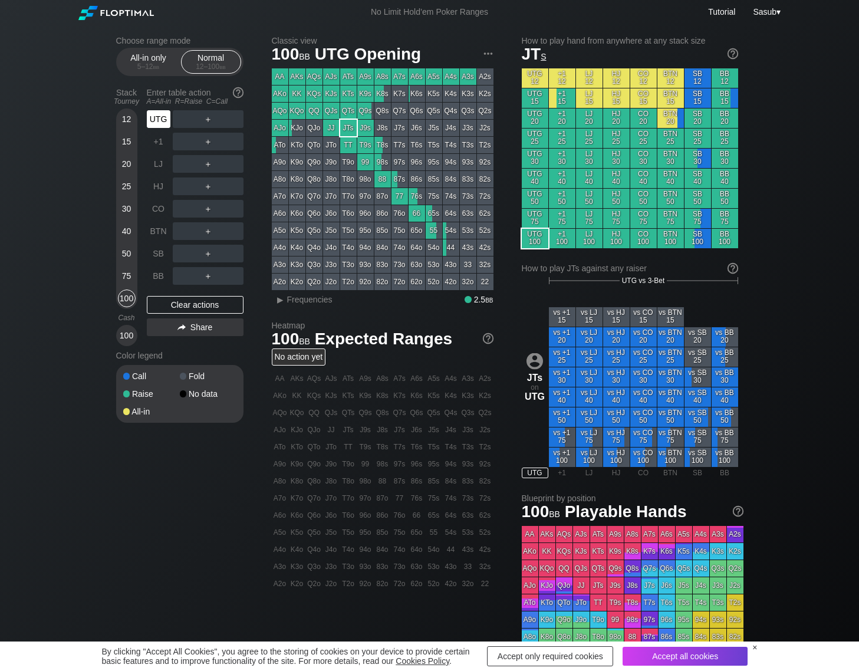
click at [156, 112] on div "UTG" at bounding box center [159, 119] width 24 height 18
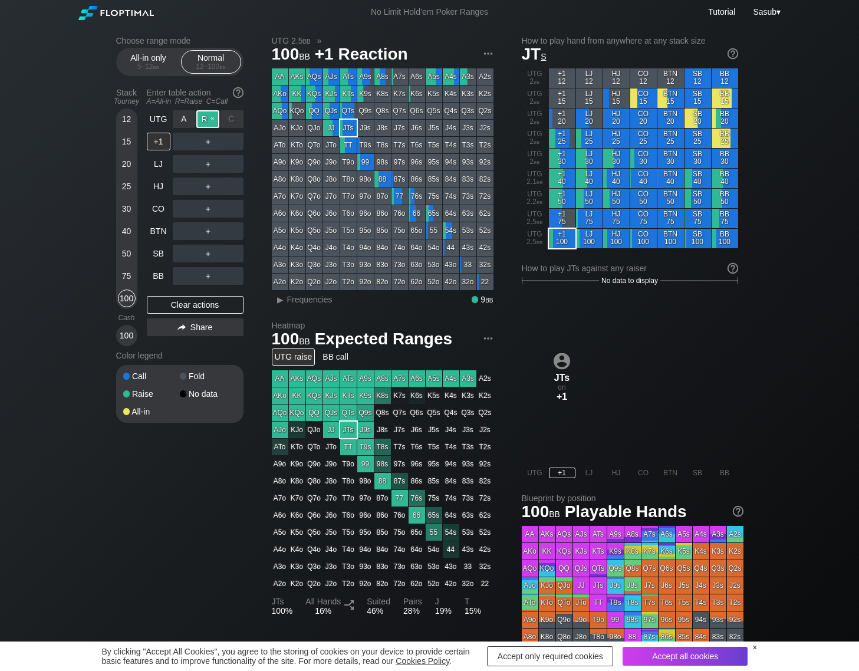
click at [206, 119] on div "R ✕" at bounding box center [207, 119] width 23 height 18
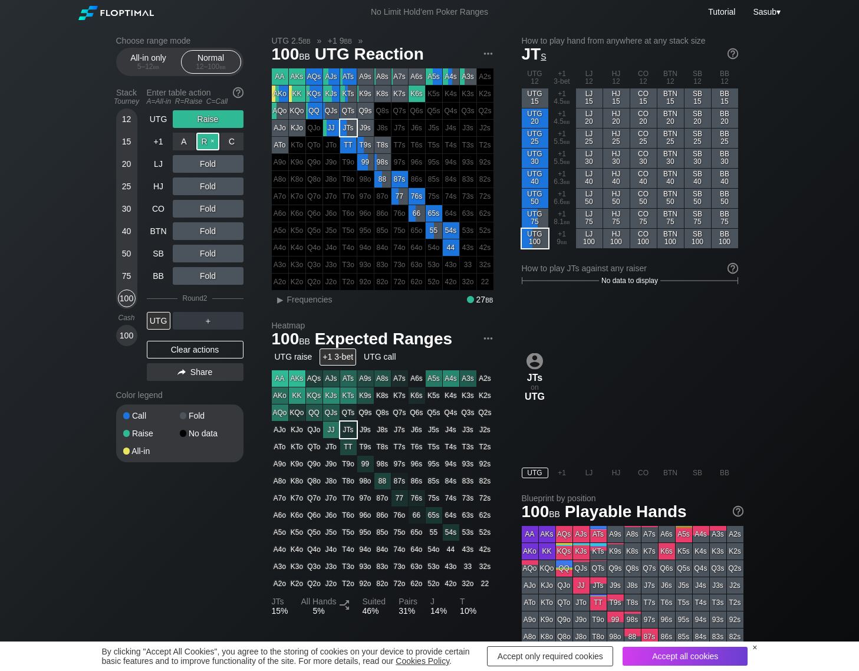
click at [218, 144] on div "R ✕" at bounding box center [207, 142] width 23 height 18
click at [215, 144] on div "R ✕" at bounding box center [207, 142] width 23 height 18
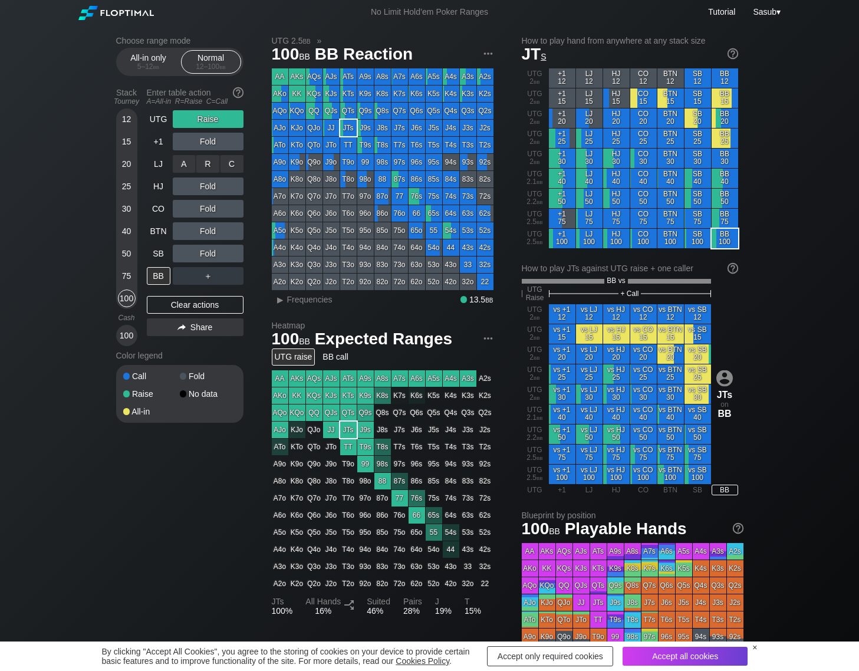
click at [204, 166] on div "R ✕" at bounding box center [207, 164] width 23 height 18
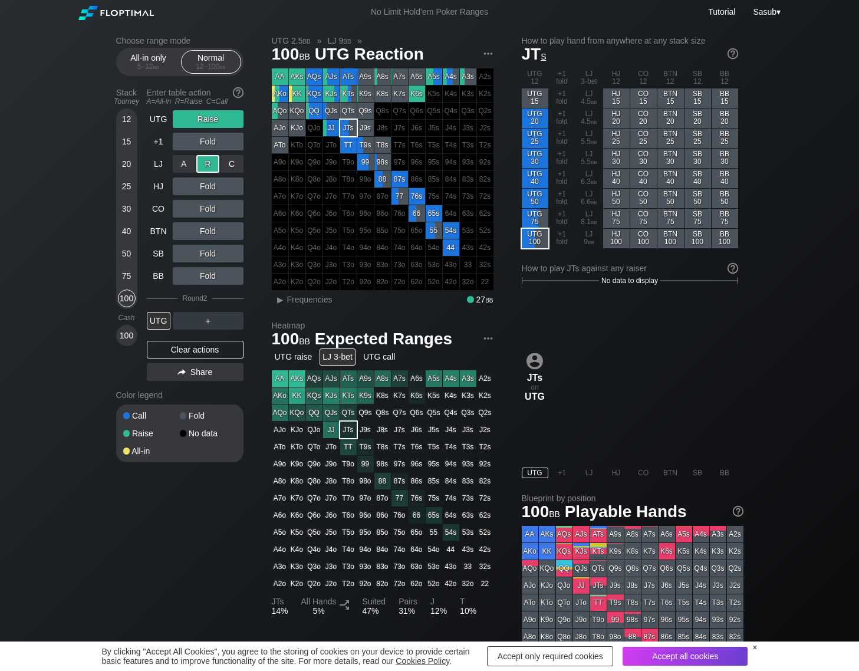
click at [204, 166] on div "R ✕" at bounding box center [207, 164] width 23 height 18
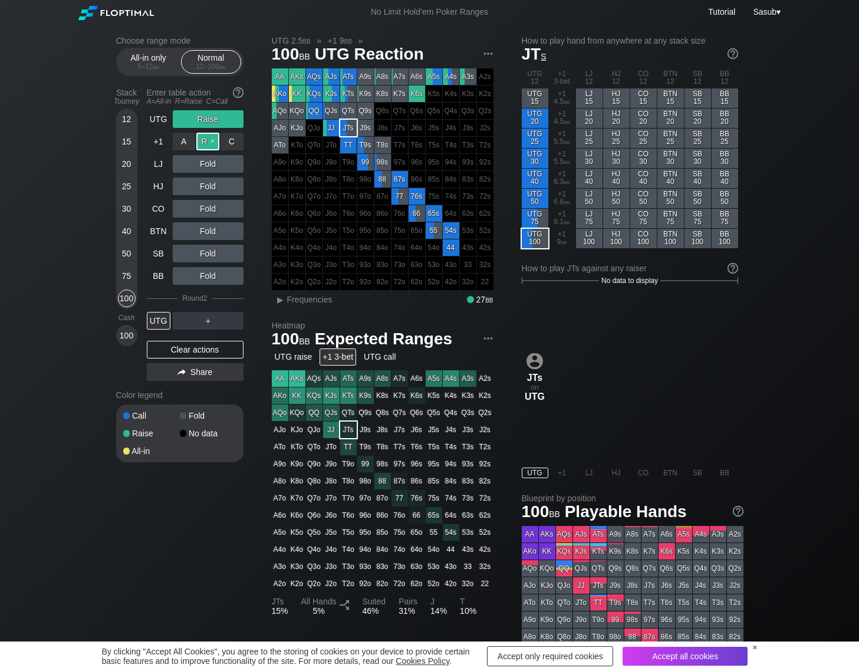
click at [213, 142] on div "R ✕" at bounding box center [207, 142] width 23 height 18
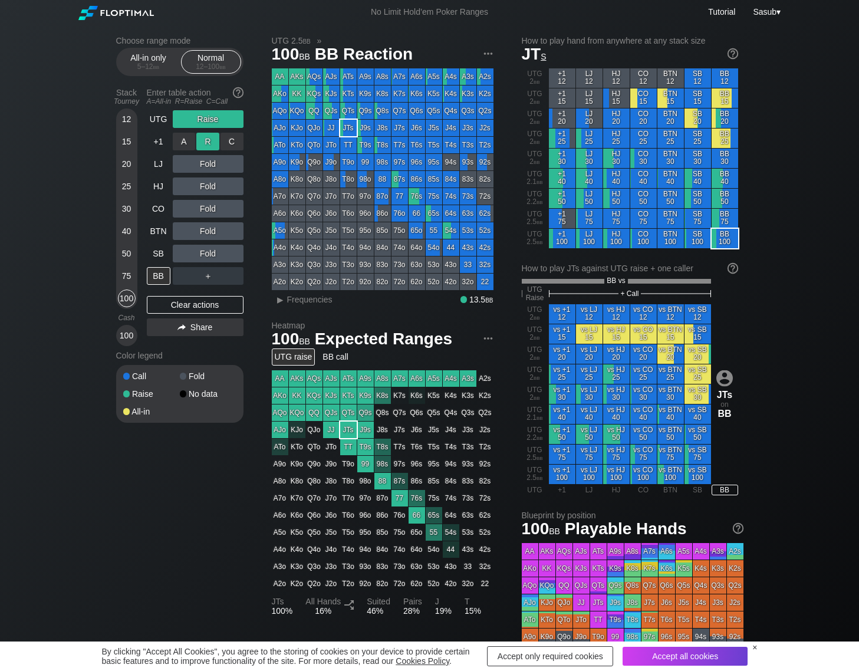
click at [213, 141] on div "R ✕" at bounding box center [207, 142] width 23 height 18
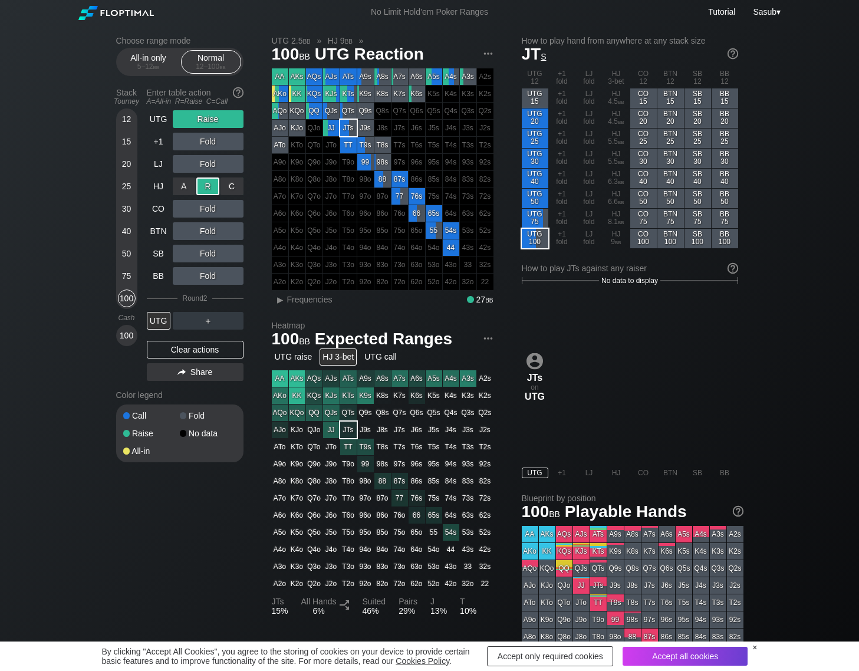
click at [209, 178] on div "R ✕" at bounding box center [207, 186] width 23 height 18
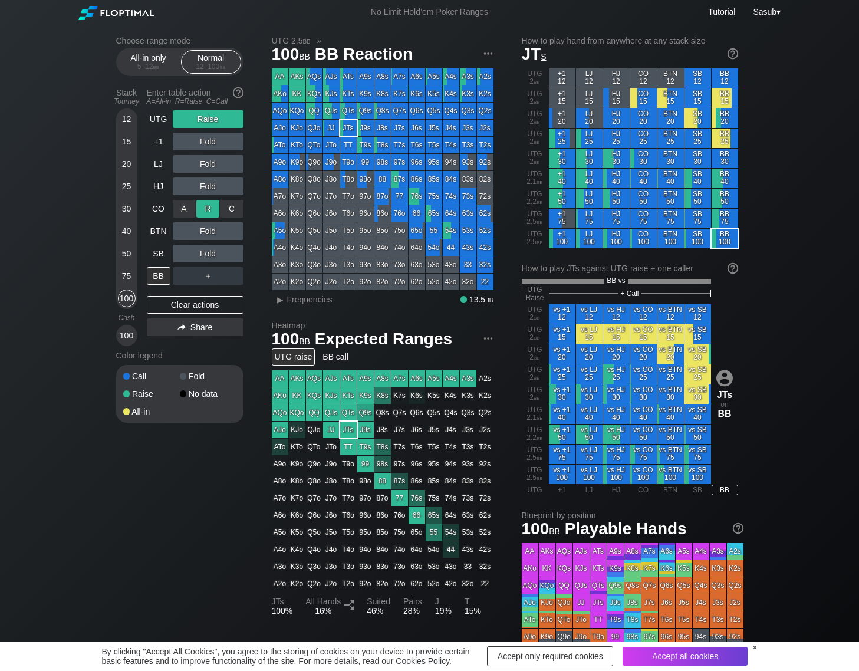
click at [205, 203] on div "R ✕" at bounding box center [207, 209] width 23 height 18
click at [210, 229] on div "R ✕" at bounding box center [207, 231] width 23 height 18
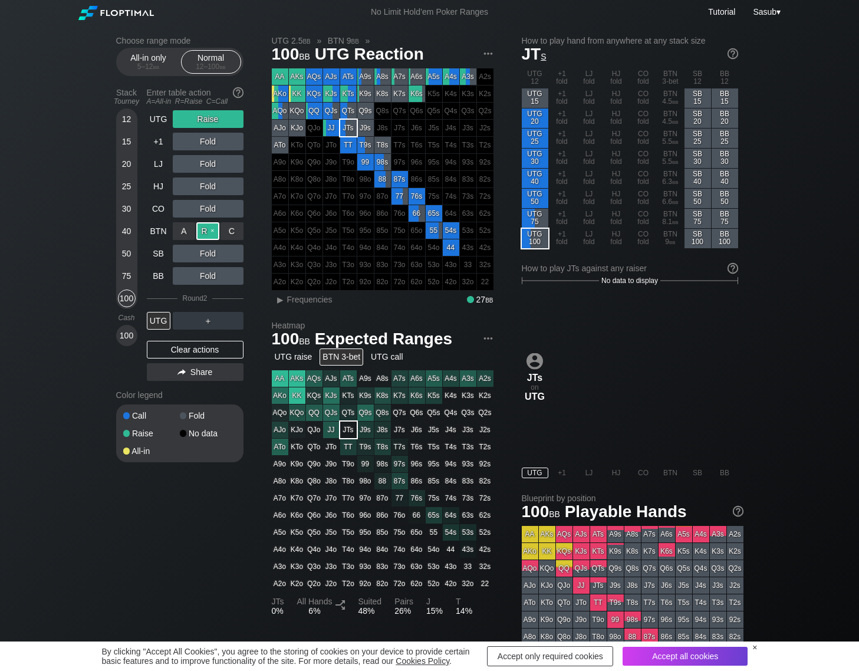
click at [210, 229] on div "R ✕" at bounding box center [207, 231] width 23 height 18
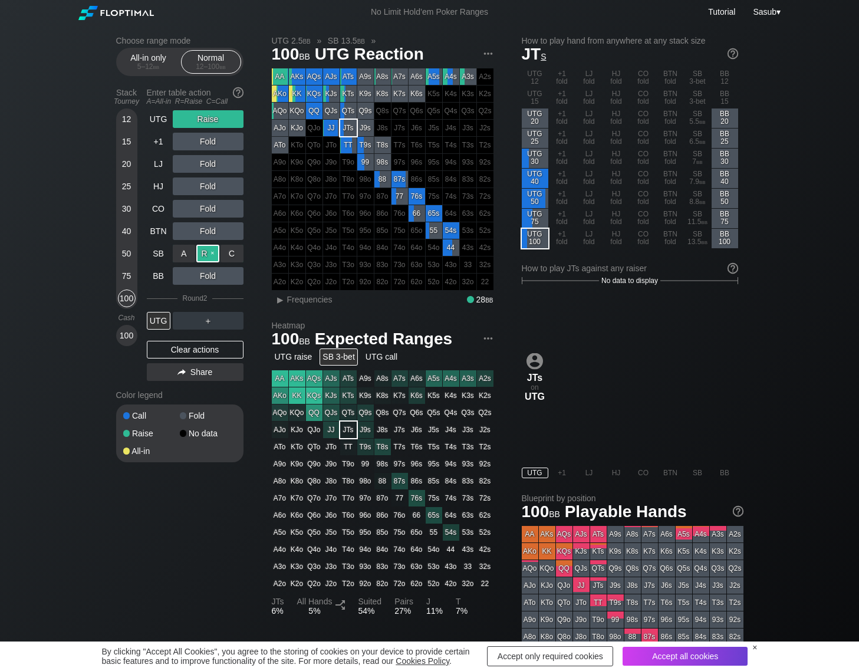
click at [210, 245] on div "R ✕" at bounding box center [207, 254] width 23 height 18
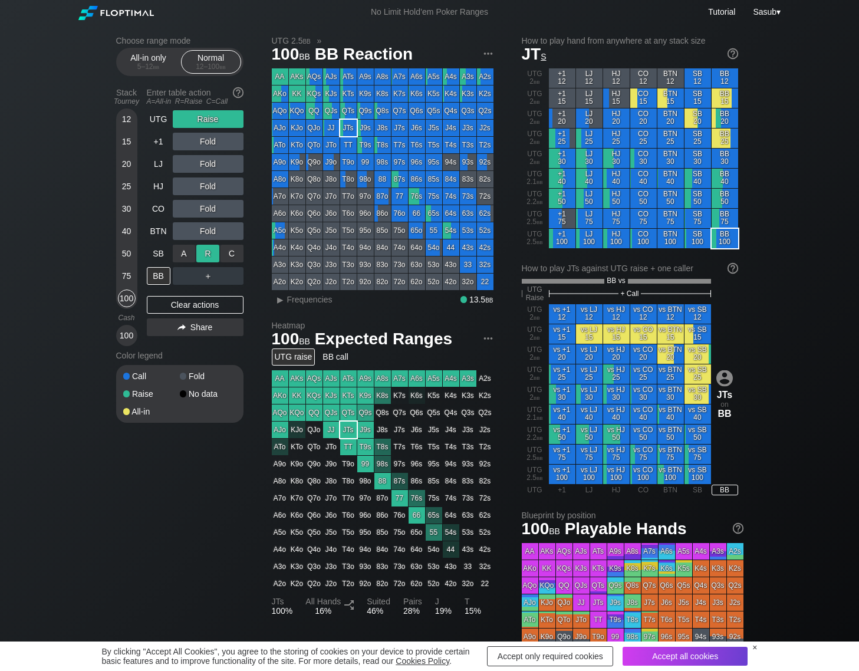
click at [208, 252] on div "R ✕" at bounding box center [207, 254] width 23 height 18
click at [211, 110] on div "Enter table action A=All-in R=Raise C=Call" at bounding box center [195, 96] width 97 height 27
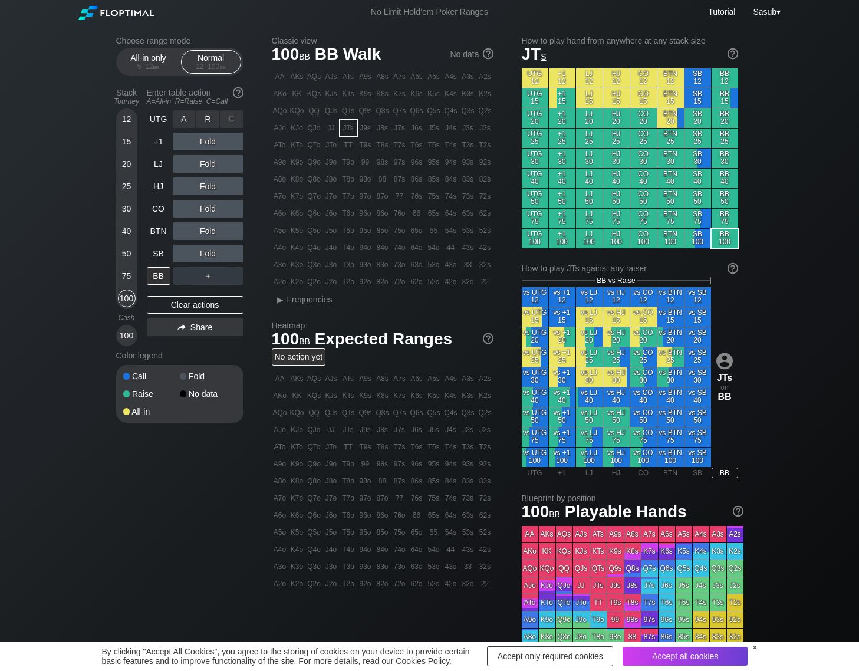
click at [210, 117] on div "R ✕" at bounding box center [207, 119] width 23 height 18
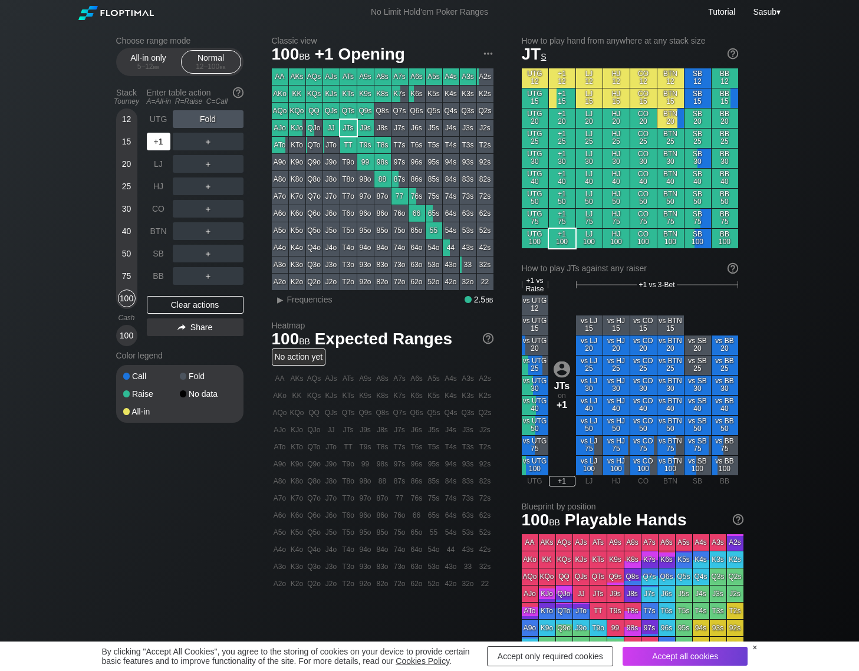
click at [156, 143] on div "+1" at bounding box center [159, 142] width 24 height 18
click at [130, 301] on div "100" at bounding box center [127, 298] width 18 height 18
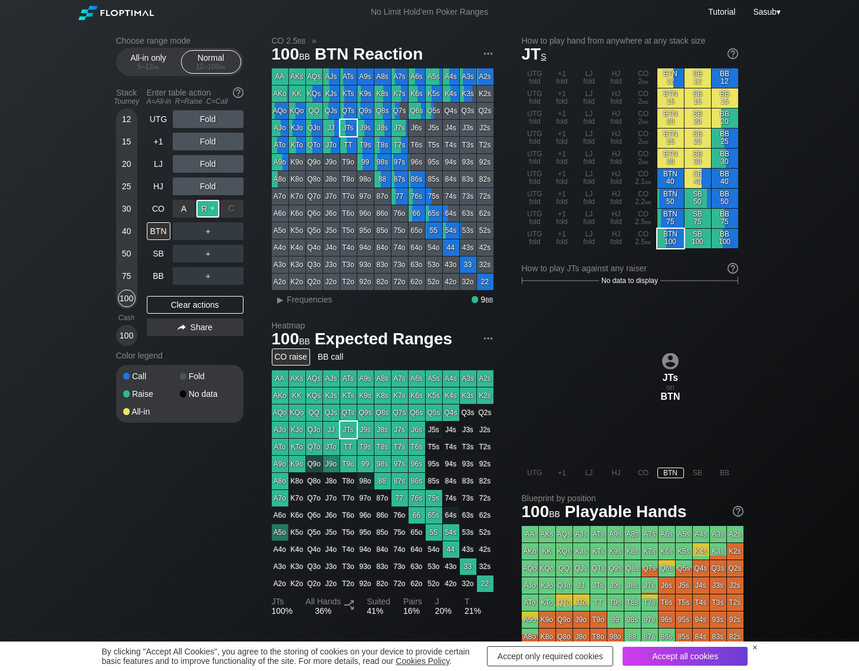
click at [213, 214] on div "R ✕" at bounding box center [207, 209] width 23 height 18
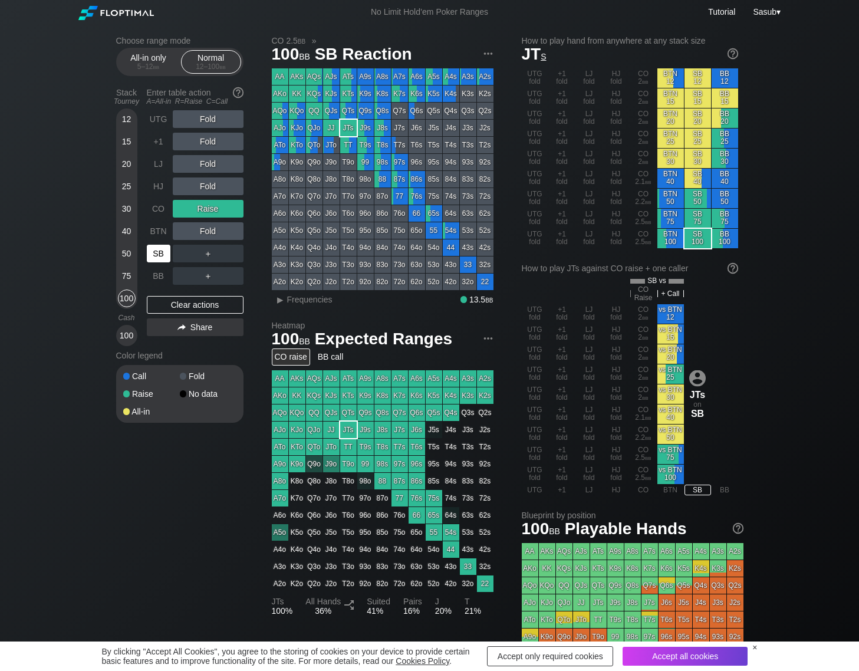
click at [153, 251] on div "SB" at bounding box center [159, 254] width 24 height 18
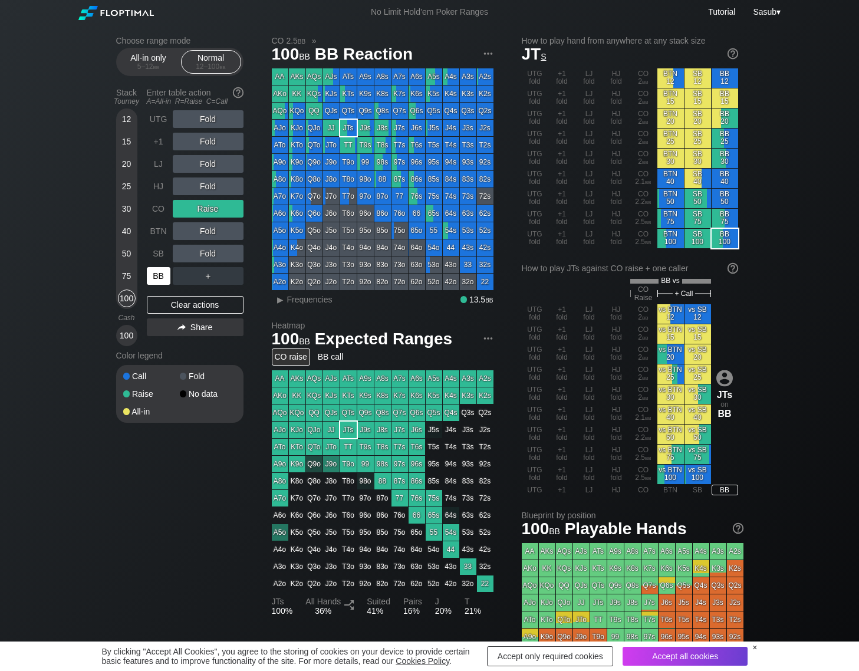
click at [160, 275] on div "BB" at bounding box center [159, 276] width 24 height 18
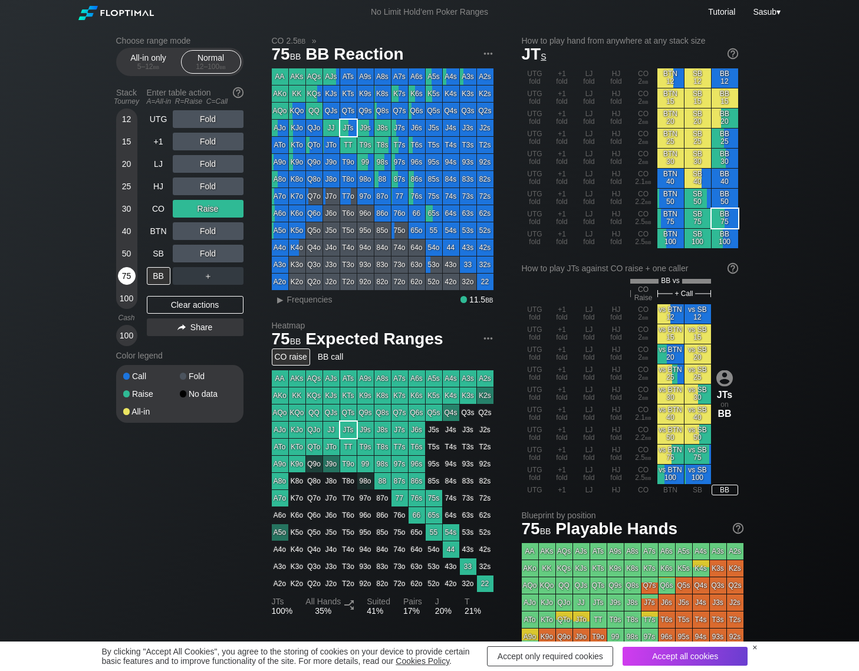
click at [130, 278] on div "75" at bounding box center [127, 276] width 18 height 18
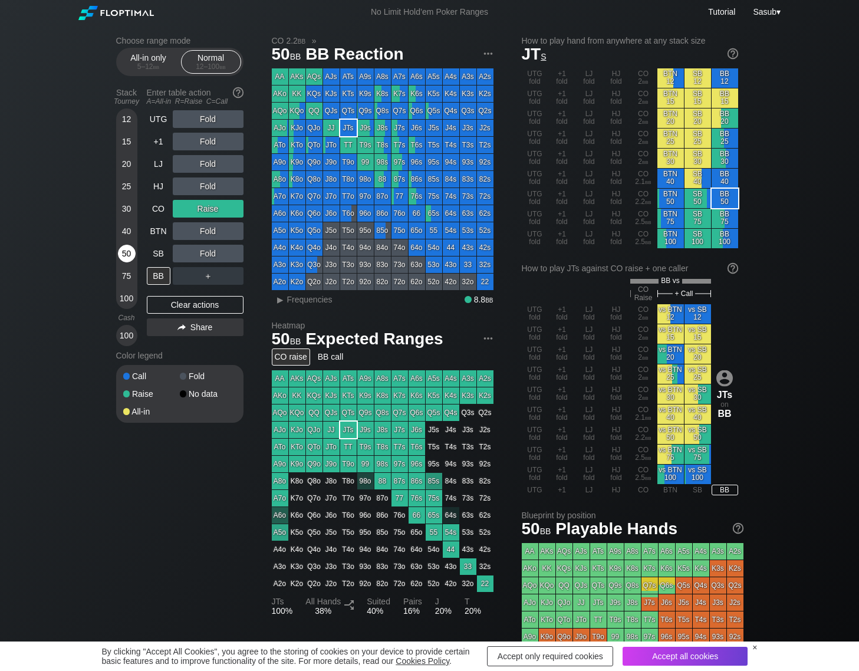
click at [131, 256] on div "50" at bounding box center [127, 254] width 18 height 18
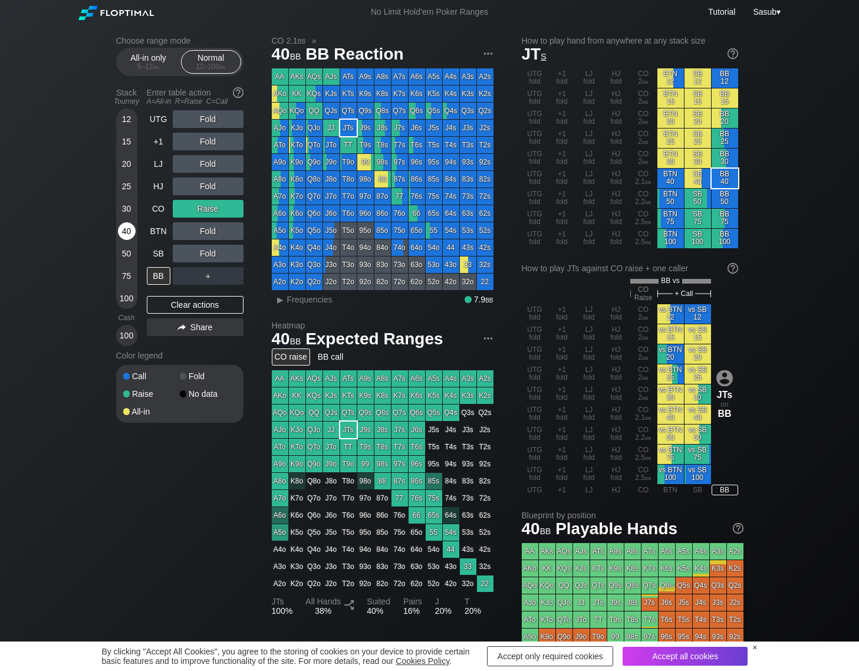
click at [129, 231] on div "40" at bounding box center [127, 231] width 18 height 18
click at [158, 261] on div "SB" at bounding box center [159, 254] width 24 height 18
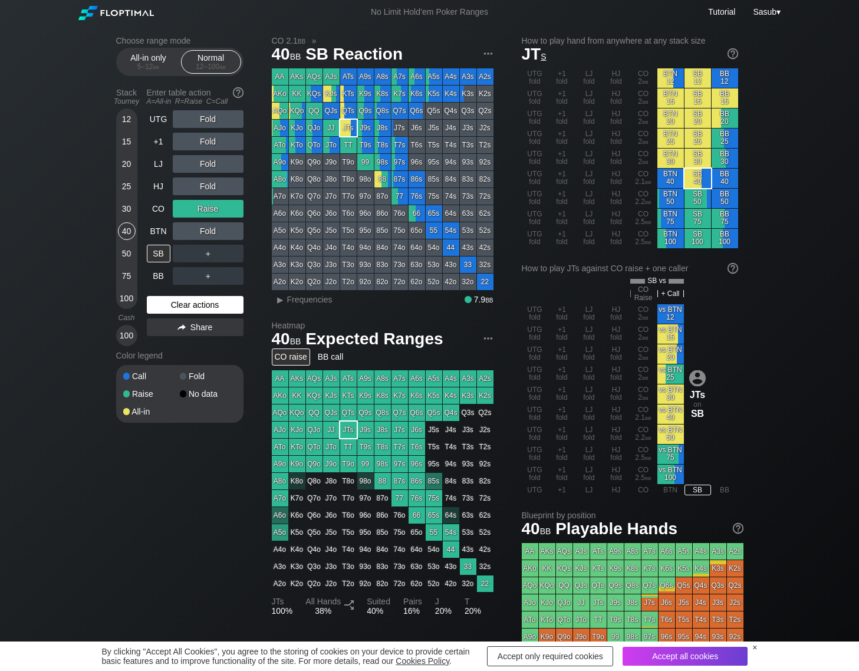
click at [182, 301] on div "Clear actions" at bounding box center [195, 305] width 97 height 18
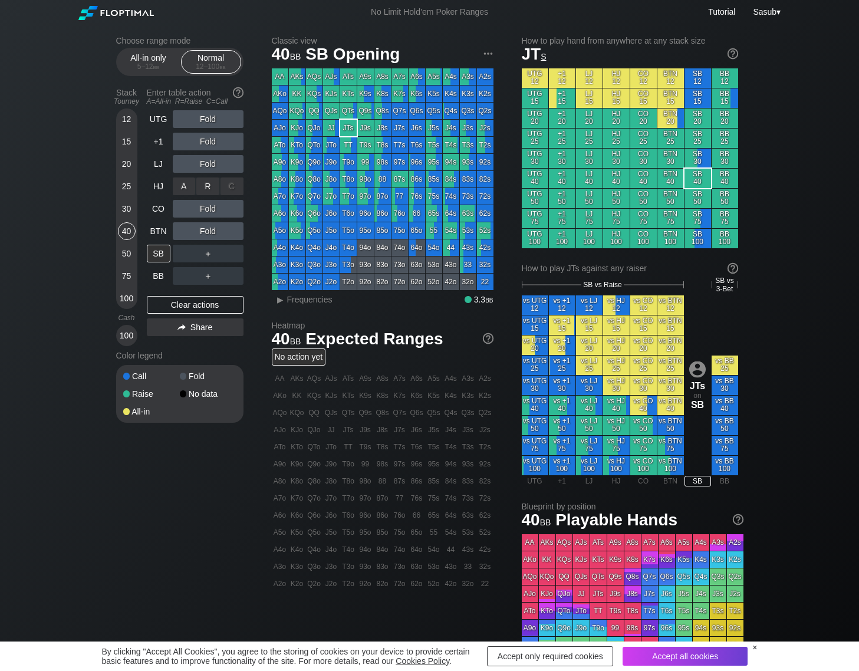
click at [209, 187] on div "R ✕" at bounding box center [207, 186] width 23 height 18
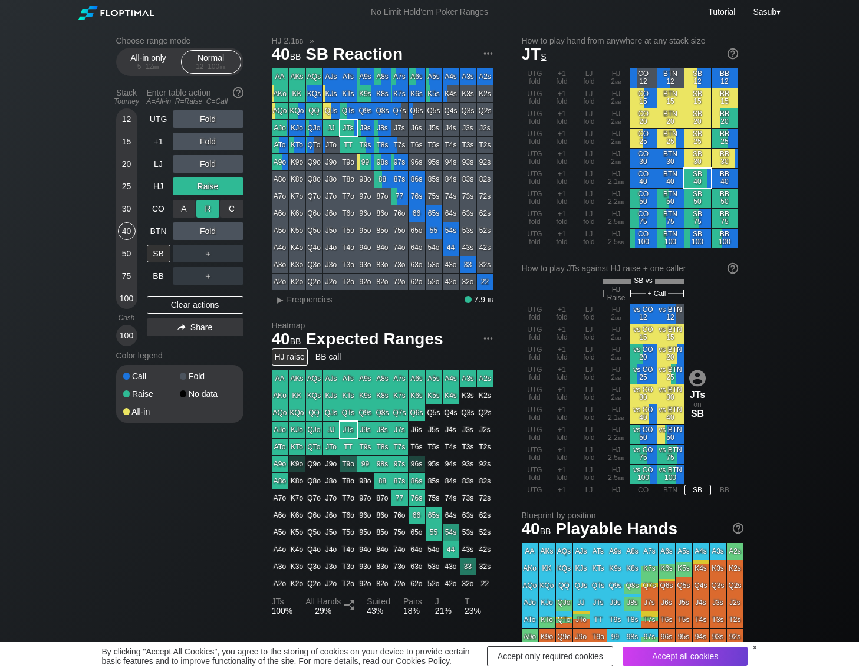
click at [207, 209] on div "R ✕" at bounding box center [207, 209] width 23 height 18
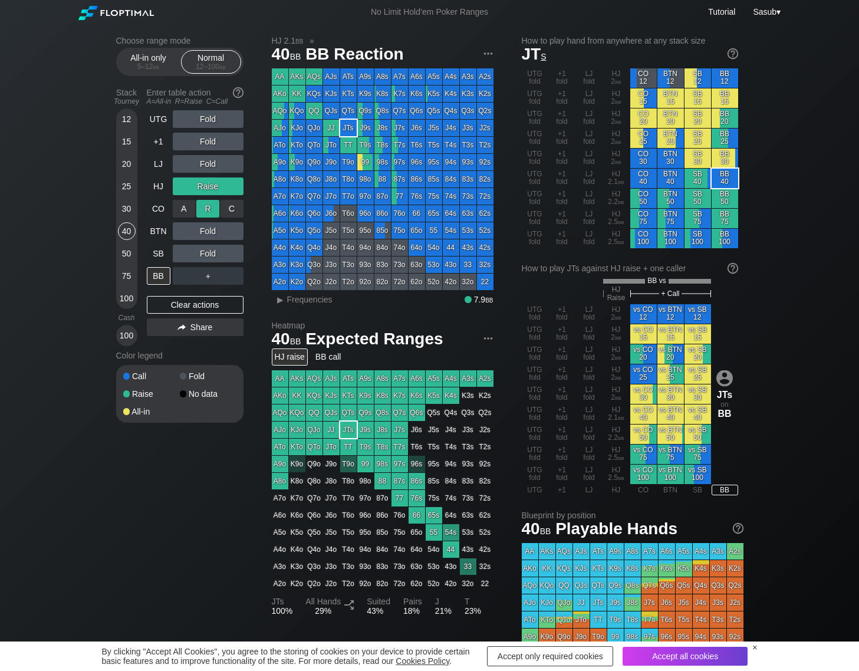
click at [207, 209] on div "R ✕" at bounding box center [207, 209] width 23 height 18
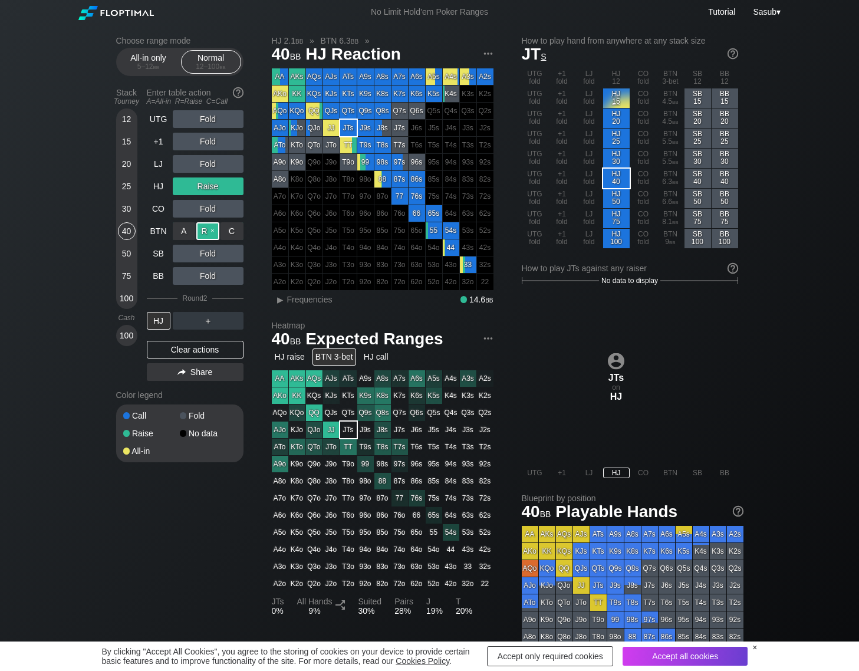
click at [213, 231] on div "R ✕" at bounding box center [207, 231] width 23 height 18
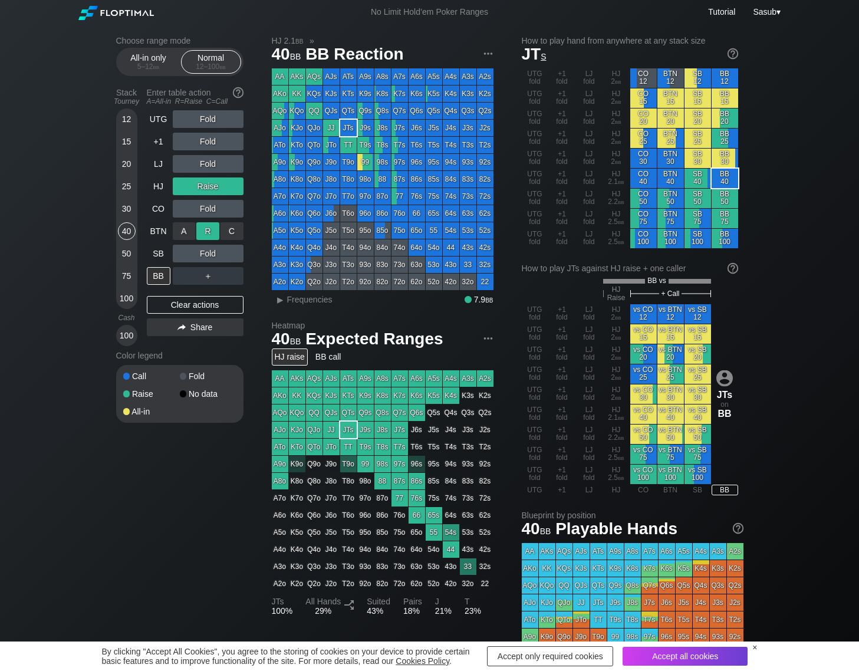
click at [213, 231] on div "R ✕" at bounding box center [207, 231] width 23 height 18
click at [207, 253] on div "R ✕" at bounding box center [207, 254] width 23 height 18
